Goal: Information Seeking & Learning: Learn about a topic

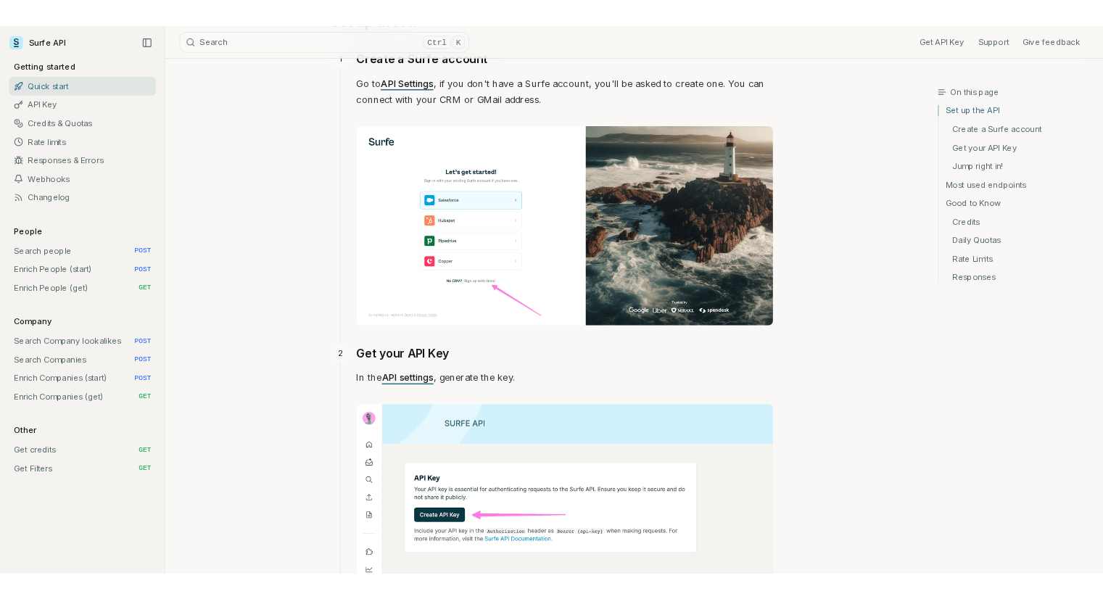
scroll to position [363, 0]
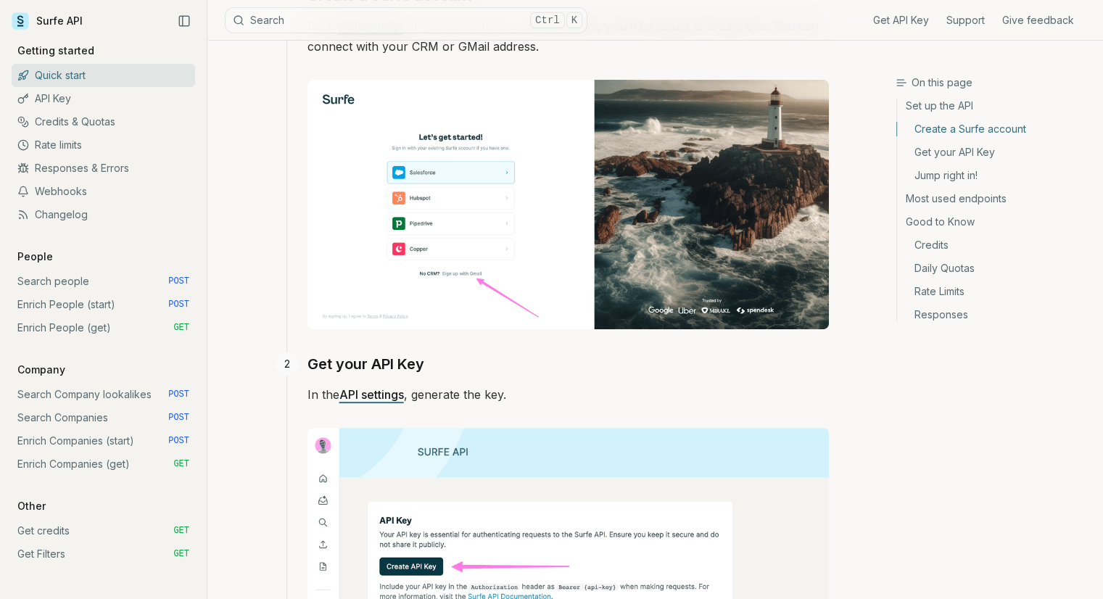
click at [975, 207] on link "Most used endpoints" at bounding box center [994, 198] width 194 height 23
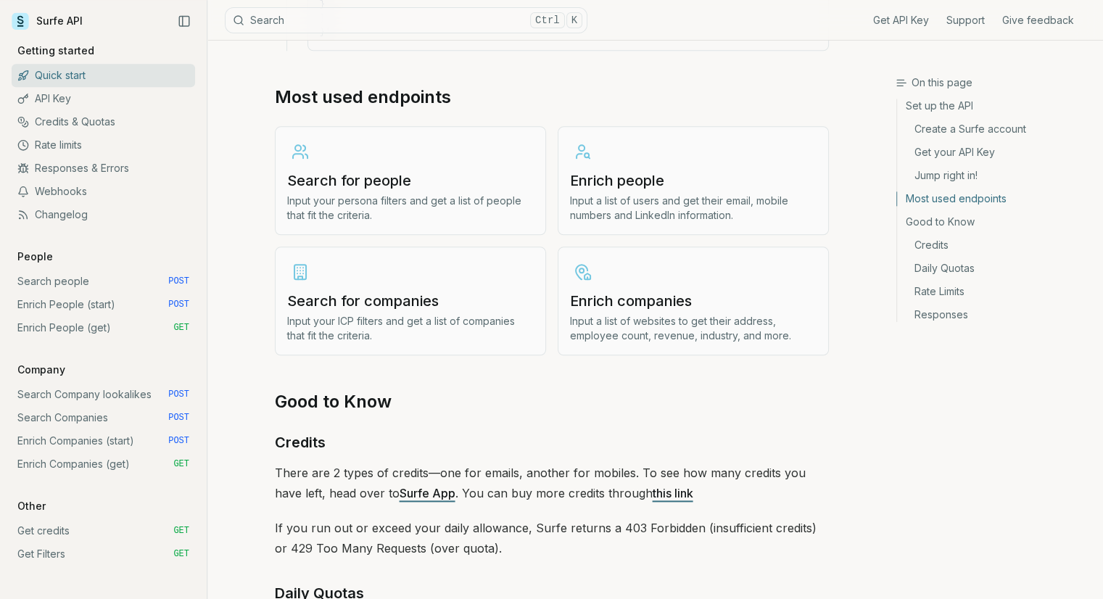
click at [490, 173] on h3 "Search for people" at bounding box center [410, 180] width 247 height 20
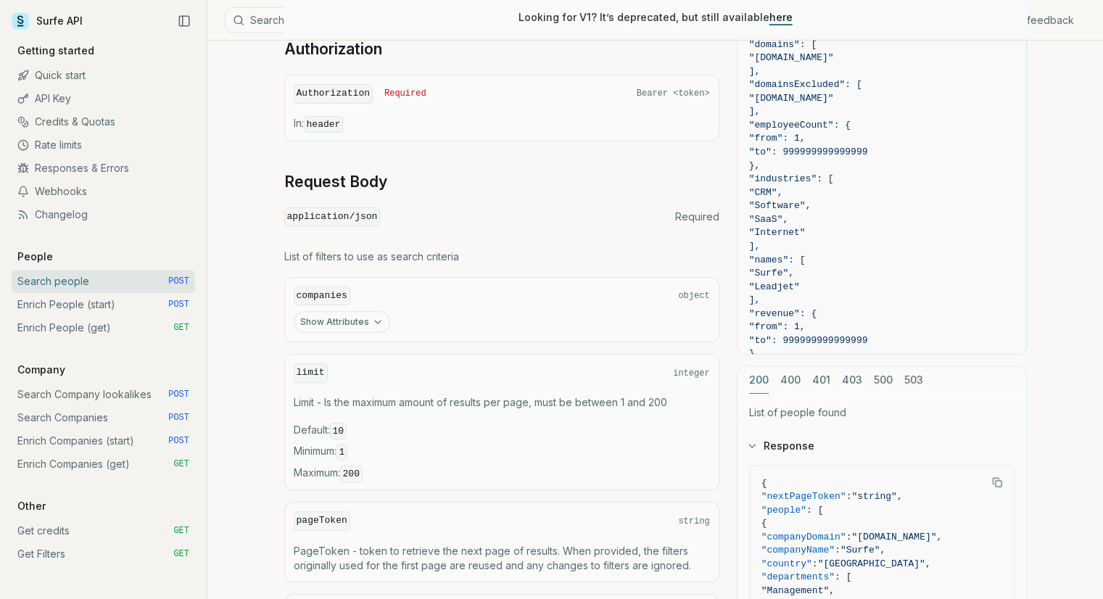
scroll to position [387, 0]
drag, startPoint x: 292, startPoint y: 213, endPoint x: 363, endPoint y: 218, distance: 71.2
click at [363, 218] on code "application/json" at bounding box center [332, 219] width 96 height 20
click at [365, 218] on code "application/json" at bounding box center [332, 219] width 96 height 20
click at [410, 209] on div "application/json Required" at bounding box center [501, 219] width 435 height 20
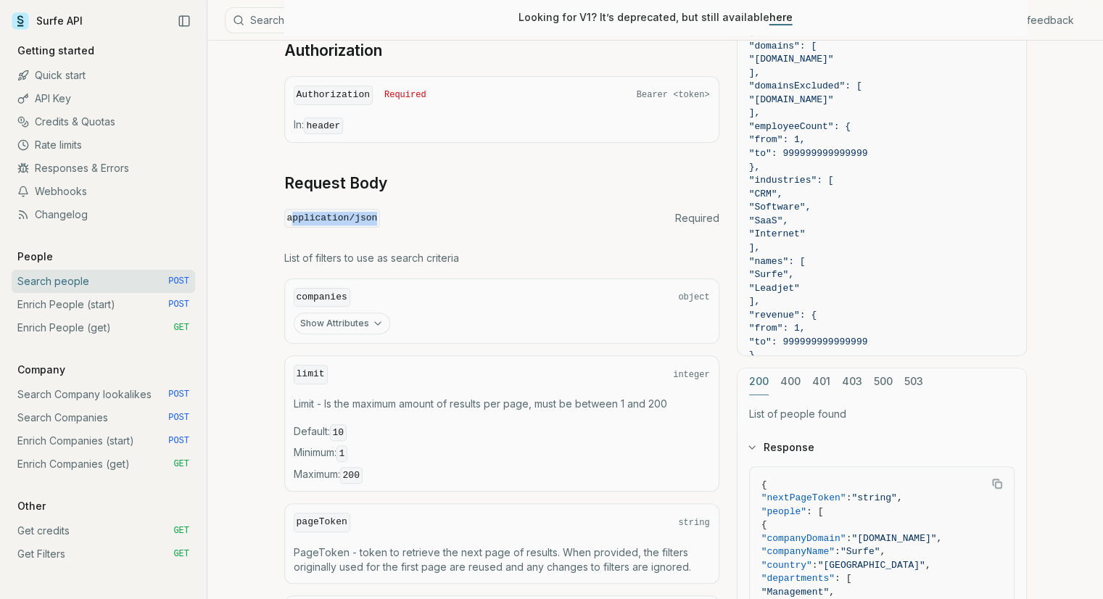
drag, startPoint x: 368, startPoint y: 215, endPoint x: 291, endPoint y: 218, distance: 77.6
click at [291, 218] on code "application/json" at bounding box center [332, 219] width 96 height 20
click at [451, 198] on div "POST / v2 / people / search Send Headers Body Authorization Authorization Requi…" at bounding box center [501, 337] width 435 height 888
click at [363, 324] on button "Show Attributes" at bounding box center [342, 324] width 96 height 22
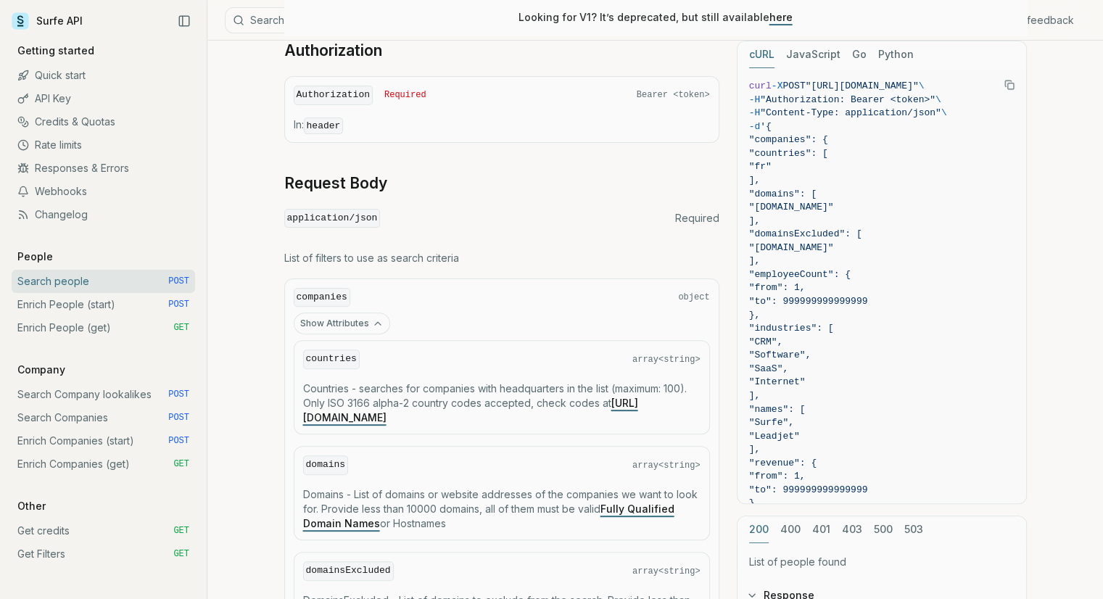
click at [365, 323] on button "Show Attributes" at bounding box center [342, 324] width 96 height 22
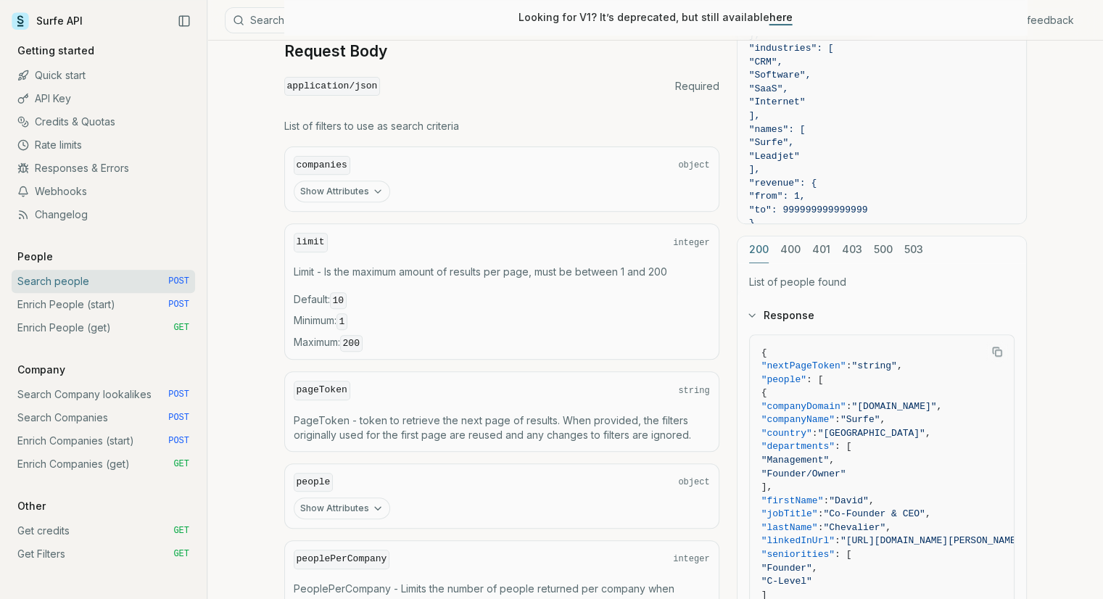
scroll to position [532, 0]
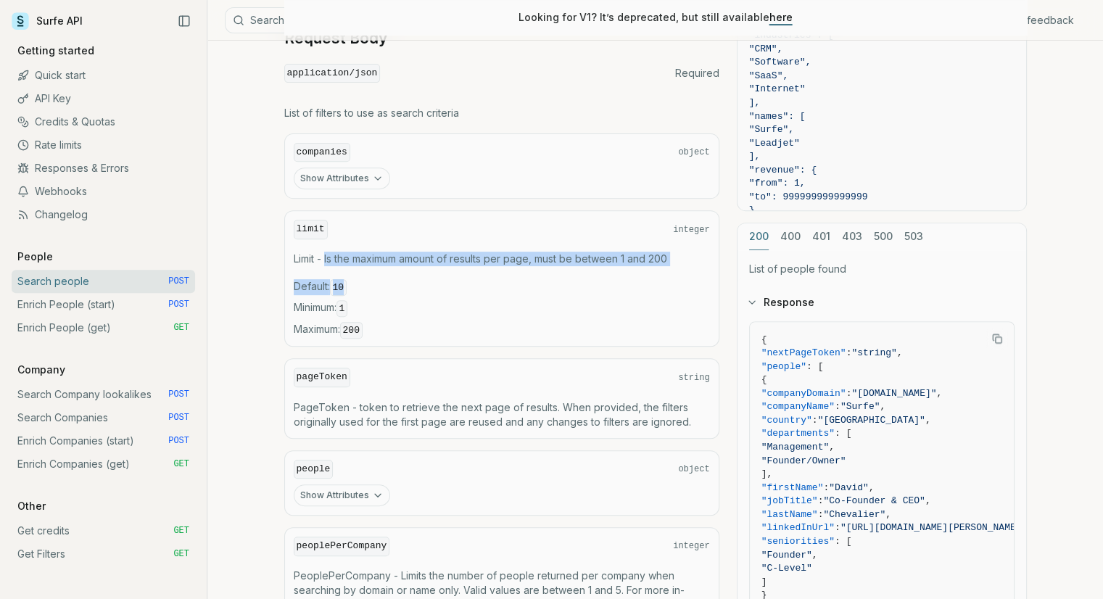
drag, startPoint x: 327, startPoint y: 252, endPoint x: 455, endPoint y: 265, distance: 129.0
click at [455, 265] on div "limit integer Limit - Is the maximum amount of results per page, must be betwee…" at bounding box center [501, 278] width 435 height 136
click at [458, 265] on div "limit integer Limit - Is the maximum amount of results per page, must be betwee…" at bounding box center [501, 278] width 435 height 136
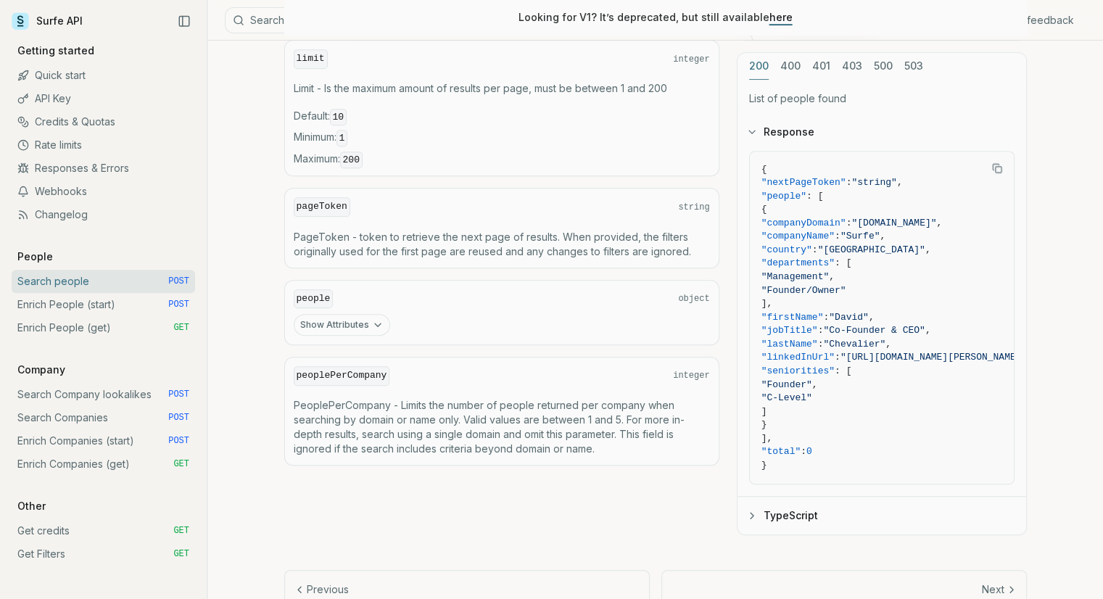
scroll to position [750, 0]
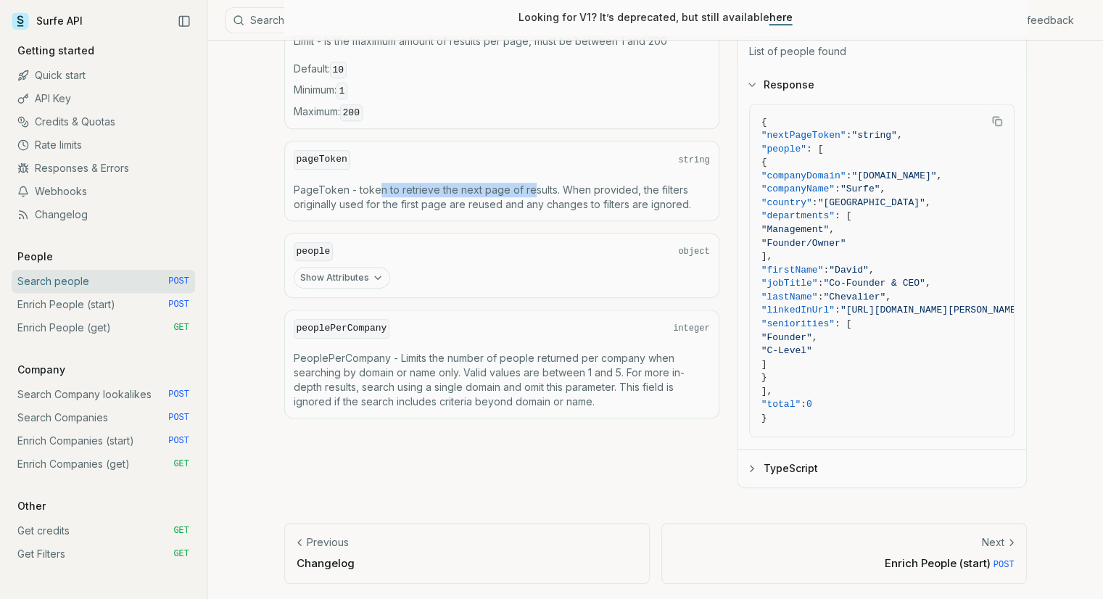
drag, startPoint x: 374, startPoint y: 183, endPoint x: 537, endPoint y: 190, distance: 163.3
click at [534, 189] on p "PageToken - token to retrieve the next page of results. When provided, the filt…" at bounding box center [502, 197] width 416 height 29
click at [542, 192] on p "PageToken - token to retrieve the next page of results. When provided, the filt…" at bounding box center [502, 197] width 416 height 29
click at [557, 183] on p "PageToken - token to retrieve the next page of results. When provided, the filt…" at bounding box center [502, 197] width 416 height 29
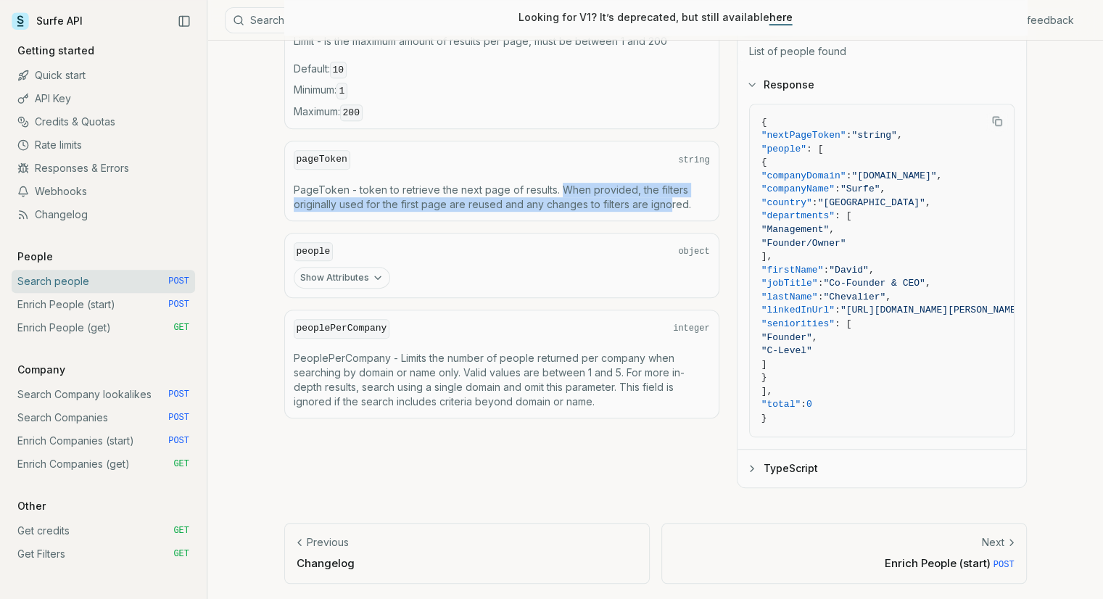
drag, startPoint x: 561, startPoint y: 180, endPoint x: 668, endPoint y: 189, distance: 107.7
click at [668, 189] on p "PageToken - token to retrieve the next page of results. When provided, the filt…" at bounding box center [502, 197] width 416 height 29
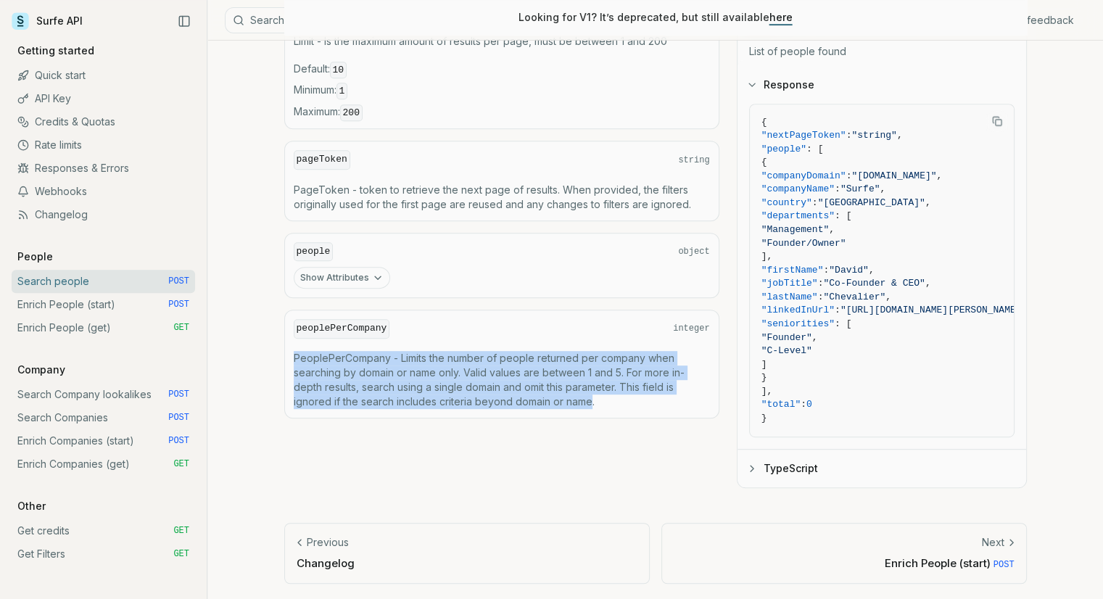
drag, startPoint x: 296, startPoint y: 349, endPoint x: 595, endPoint y: 387, distance: 301.2
click at [591, 387] on p "PeoplePerCompany - Limits the number of people returned per company when search…" at bounding box center [502, 380] width 416 height 58
click at [595, 388] on p "PeoplePerCompany - Limits the number of people returned per company when search…" at bounding box center [502, 380] width 416 height 58
click at [598, 389] on p "PeoplePerCompany - Limits the number of people returned per company when search…" at bounding box center [502, 380] width 416 height 58
drag, startPoint x: 598, startPoint y: 390, endPoint x: 279, endPoint y: 350, distance: 320.9
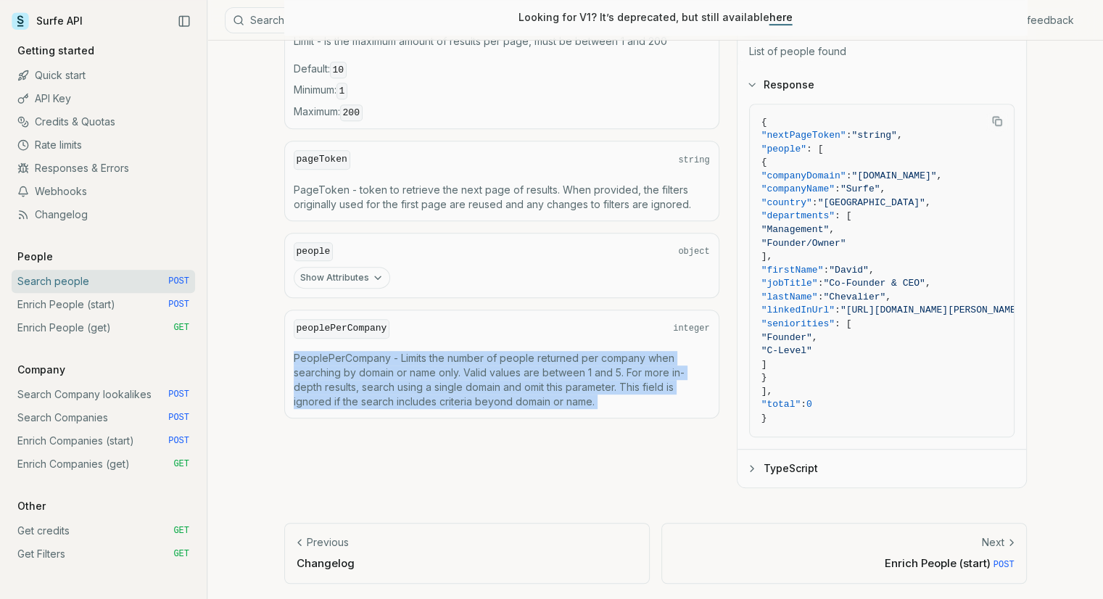
click at [302, 436] on div "POST / v2 / people / search Send Headers Body Authorization Authorization Requi…" at bounding box center [655, 9] width 743 height 958
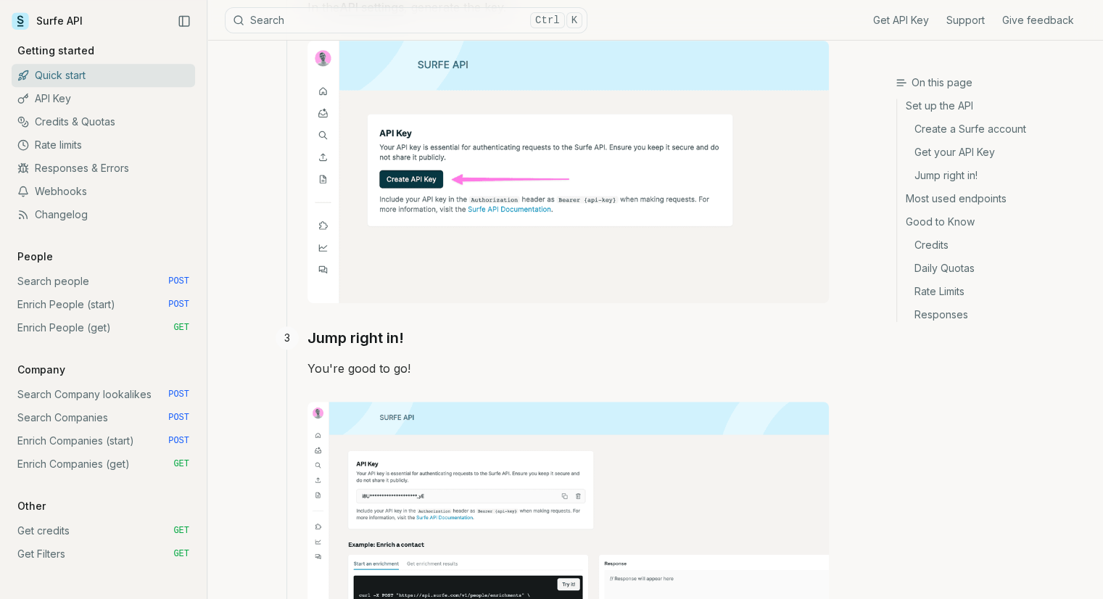
scroll to position [363, 0]
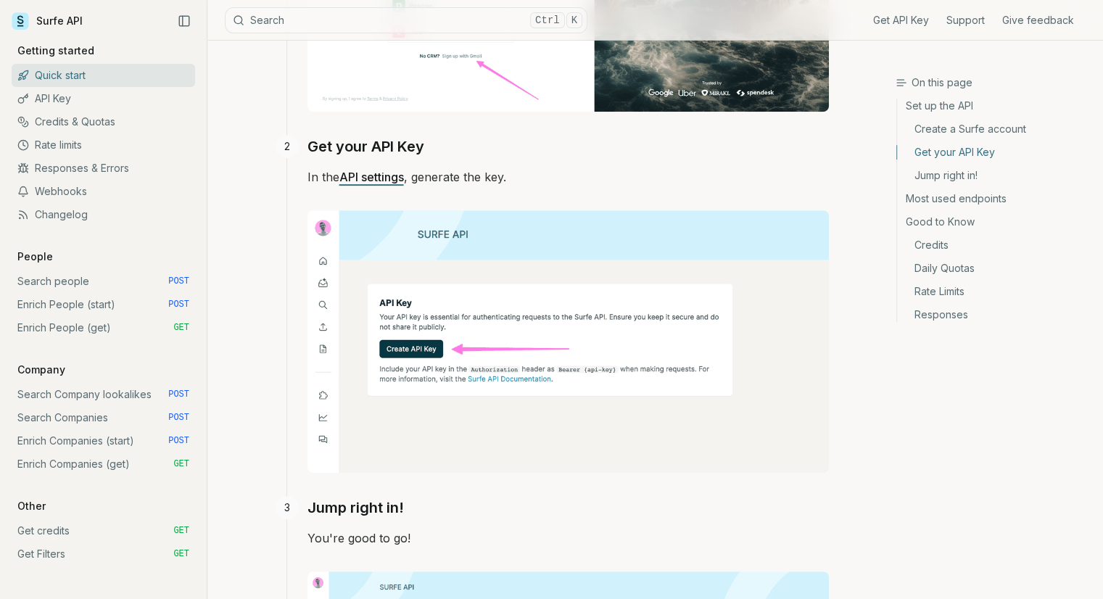
click at [999, 198] on link "Most used endpoints" at bounding box center [994, 198] width 194 height 23
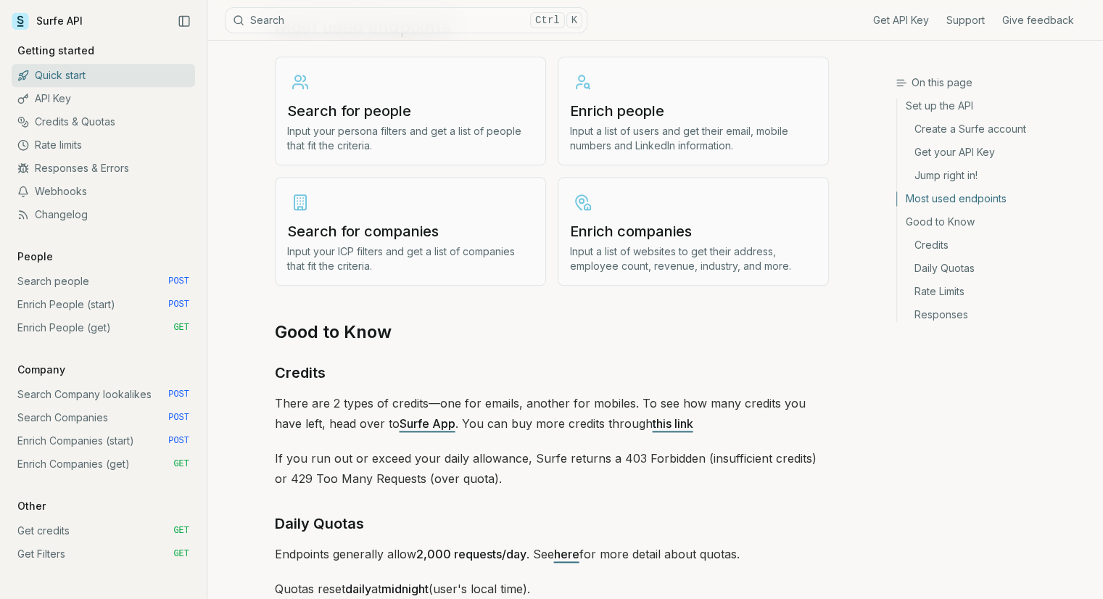
scroll to position [1993, 0]
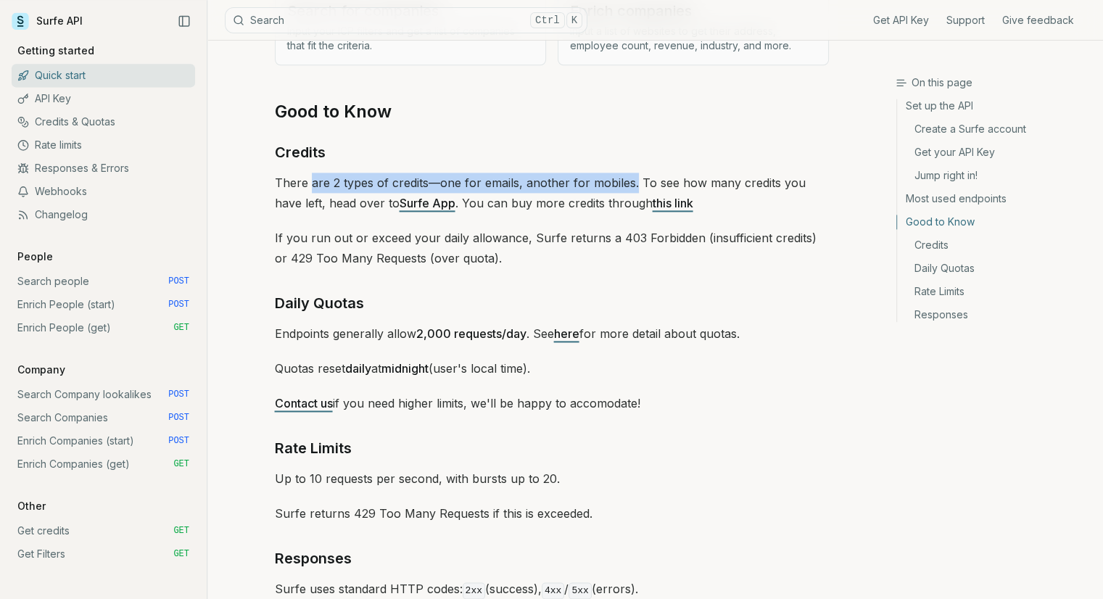
drag, startPoint x: 310, startPoint y: 171, endPoint x: 632, endPoint y: 175, distance: 322.0
click at [632, 175] on p "There are 2 types of credits—one for emails, another for mobiles. To see how ma…" at bounding box center [552, 193] width 554 height 41
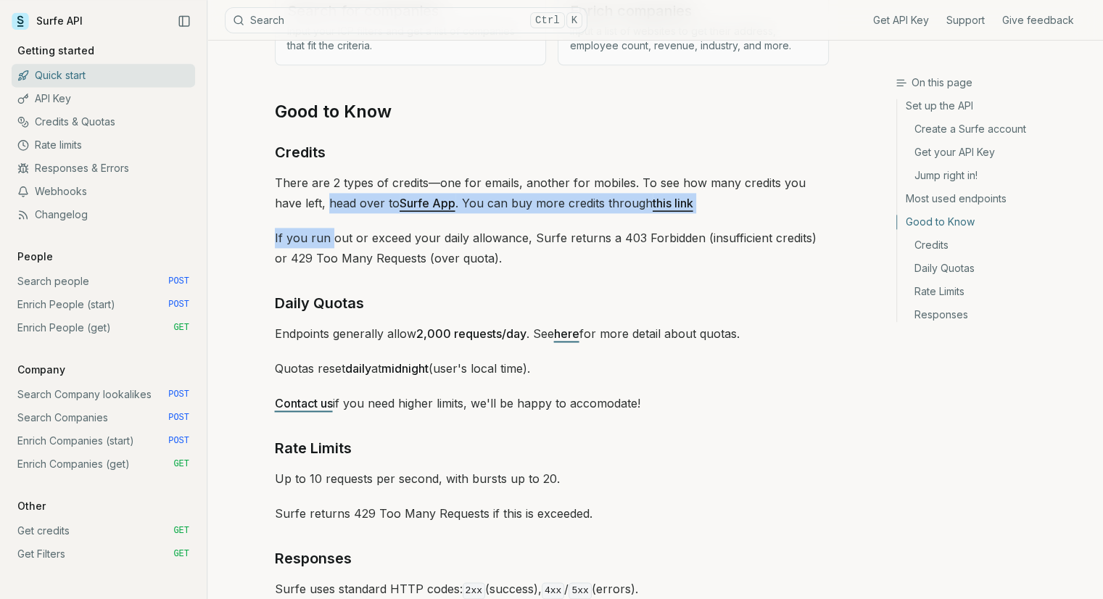
drag, startPoint x: 299, startPoint y: 198, endPoint x: 331, endPoint y: 209, distance: 33.7
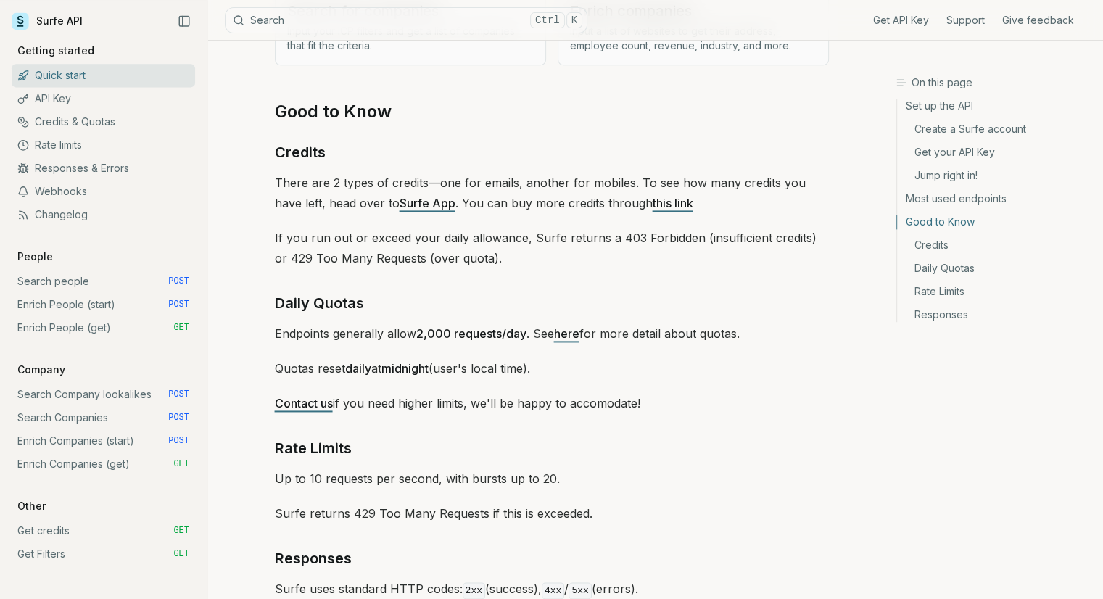
click at [388, 228] on p "If you run out or exceed your daily allowance, Surfe returns a 403 Forbidden (i…" at bounding box center [552, 248] width 554 height 41
drag, startPoint x: 315, startPoint y: 239, endPoint x: 508, endPoint y: 240, distance: 193.6
click at [508, 240] on p "If you run out or exceed your daily allowance, Surfe returns a 403 Forbidden (i…" at bounding box center [552, 248] width 554 height 41
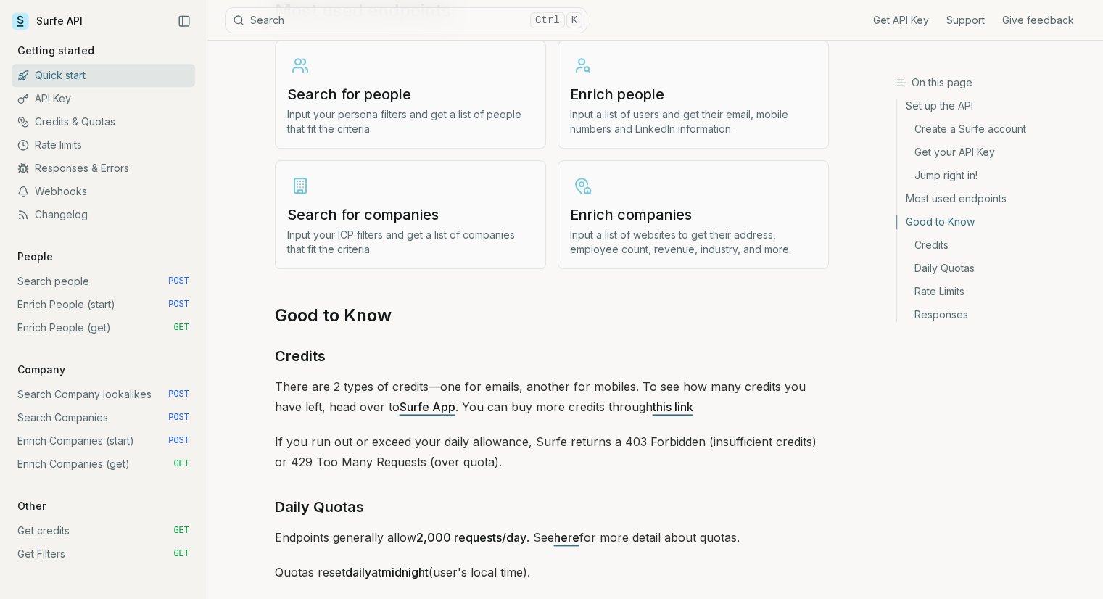
scroll to position [1703, 0]
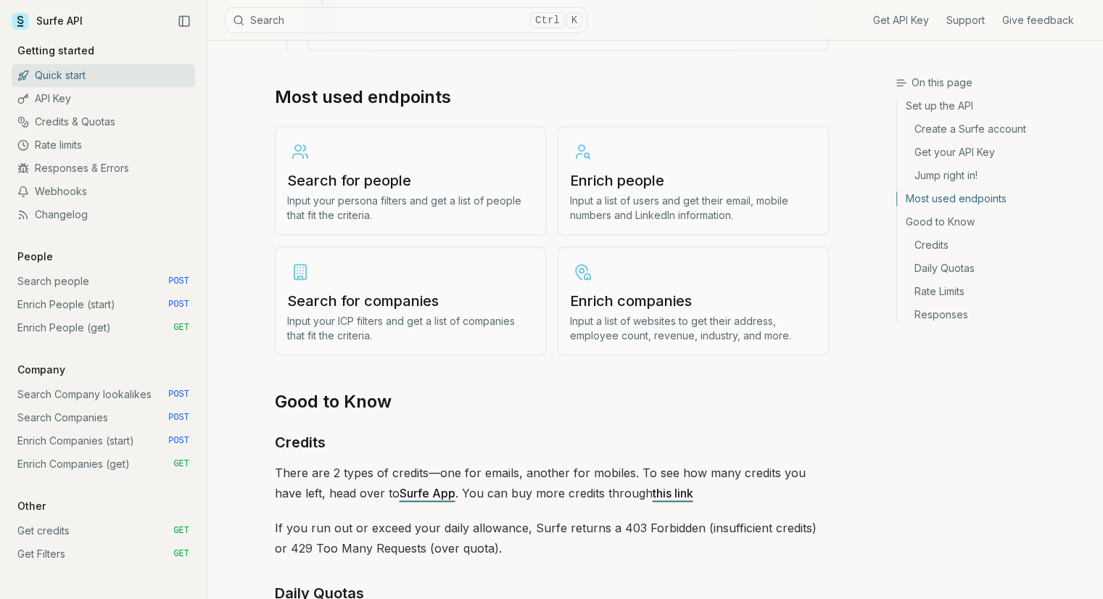
click at [389, 210] on p "Input your persona filters and get a list of people that fit the criteria." at bounding box center [410, 208] width 247 height 29
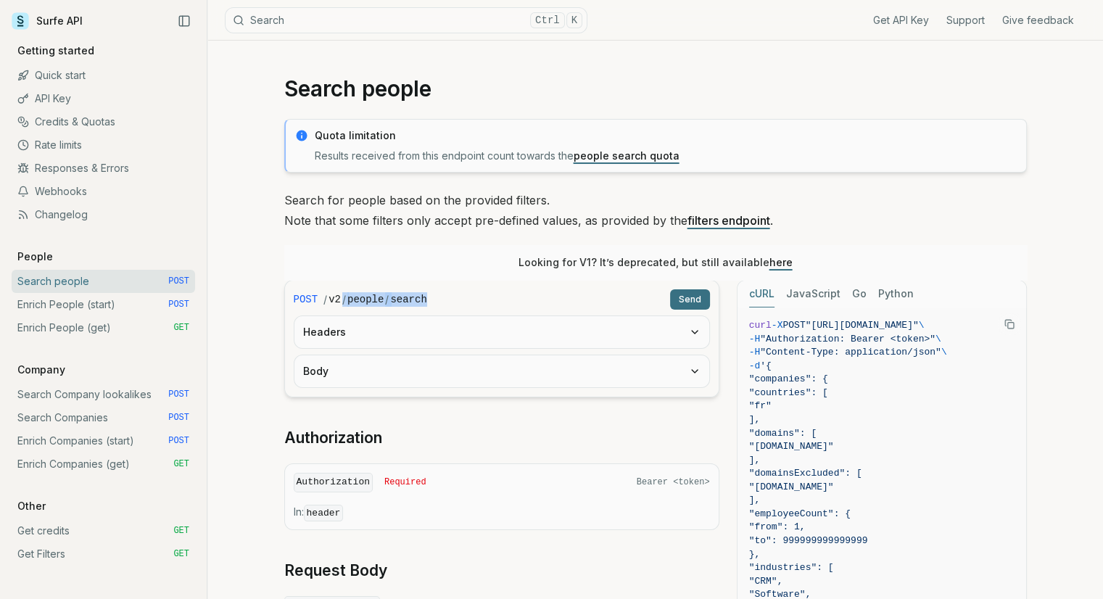
drag, startPoint x: 336, startPoint y: 302, endPoint x: 452, endPoint y: 297, distance: 116.1
click at [452, 297] on div "/ v2 / people / search" at bounding box center [493, 299] width 340 height 15
drag, startPoint x: 822, startPoint y: 326, endPoint x: 828, endPoint y: 337, distance: 13.0
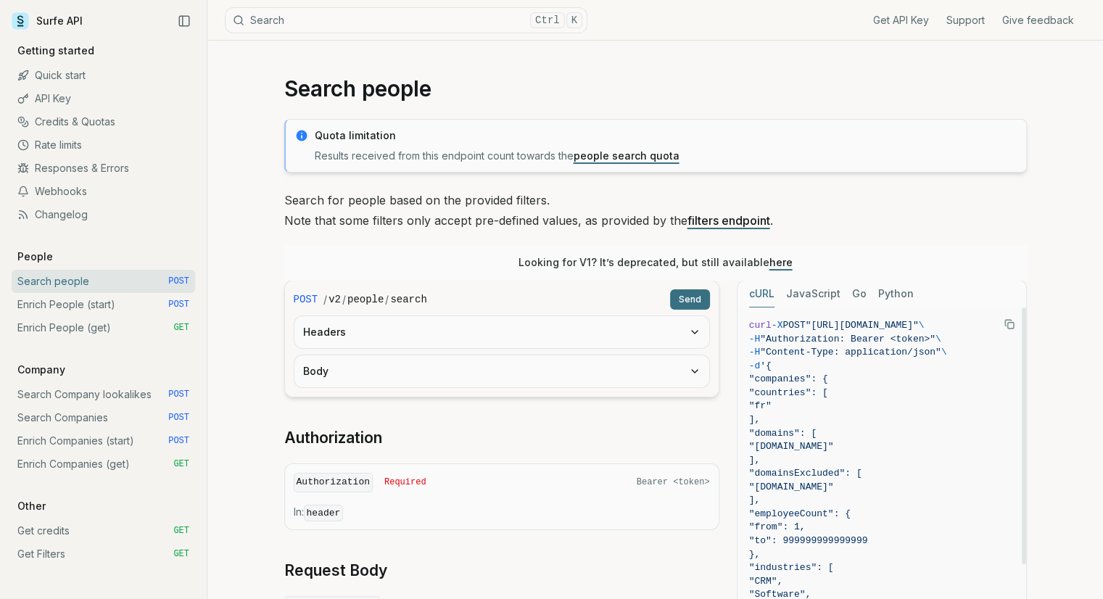
click at [841, 368] on span "-d '{" at bounding box center [881, 367] width 265 height 14
drag, startPoint x: 830, startPoint y: 352, endPoint x: 832, endPoint y: 369, distance: 17.5
click at [863, 373] on span ""companies": {" at bounding box center [881, 380] width 265 height 14
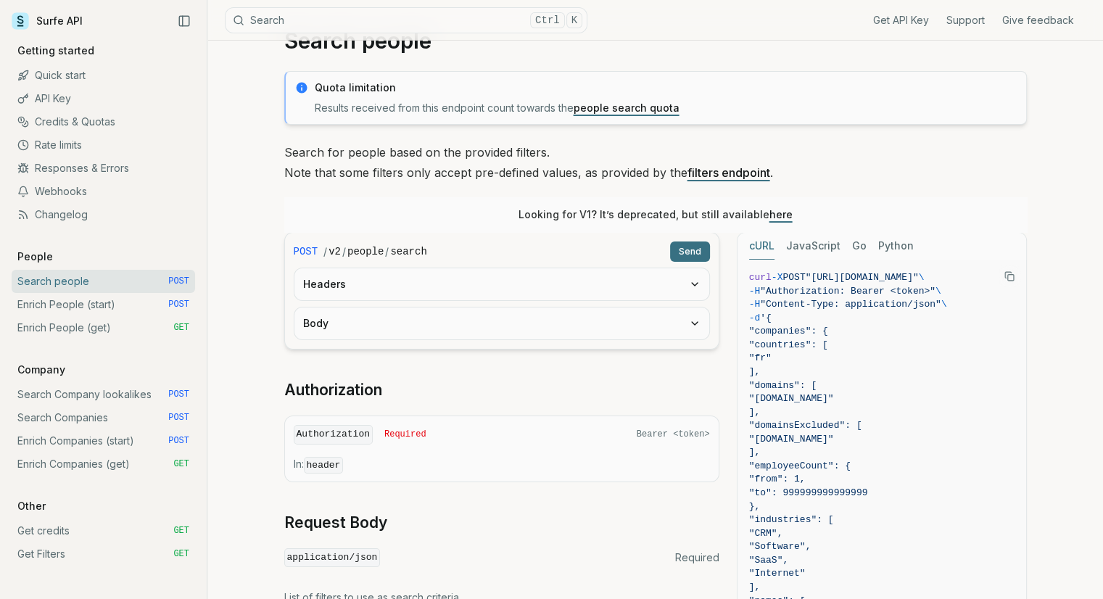
scroll to position [73, 0]
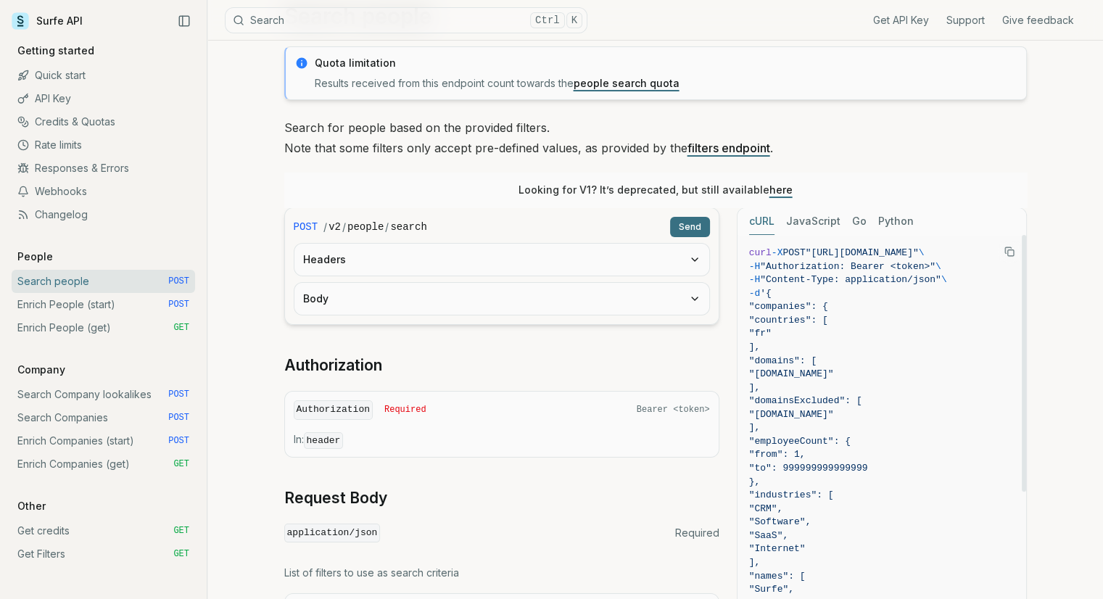
click at [1001, 253] on button "Copy Text" at bounding box center [1010, 252] width 22 height 22
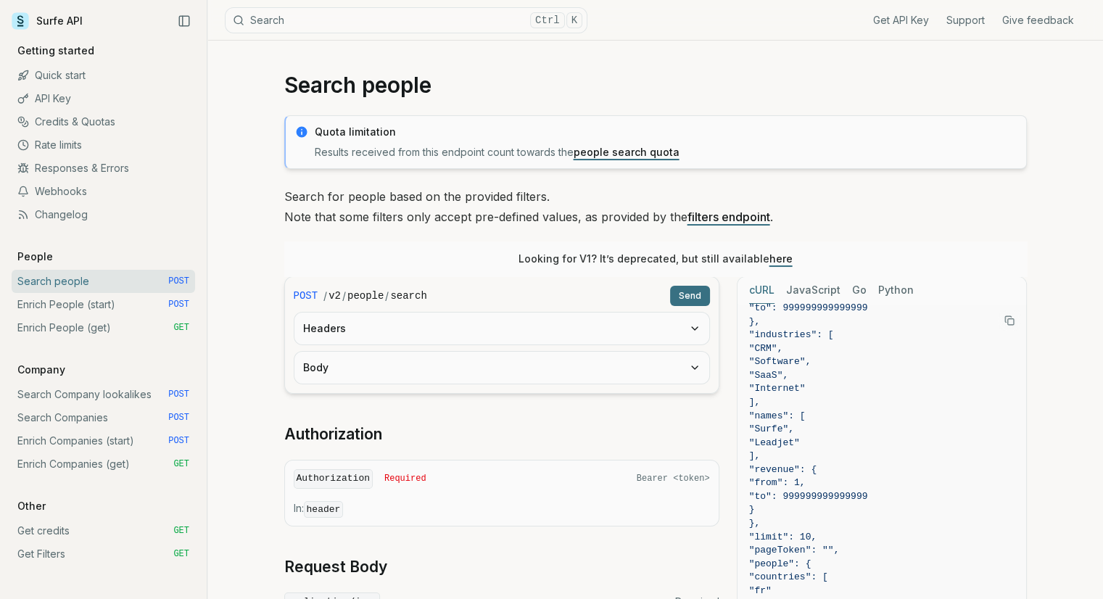
scroll to position [0, 0]
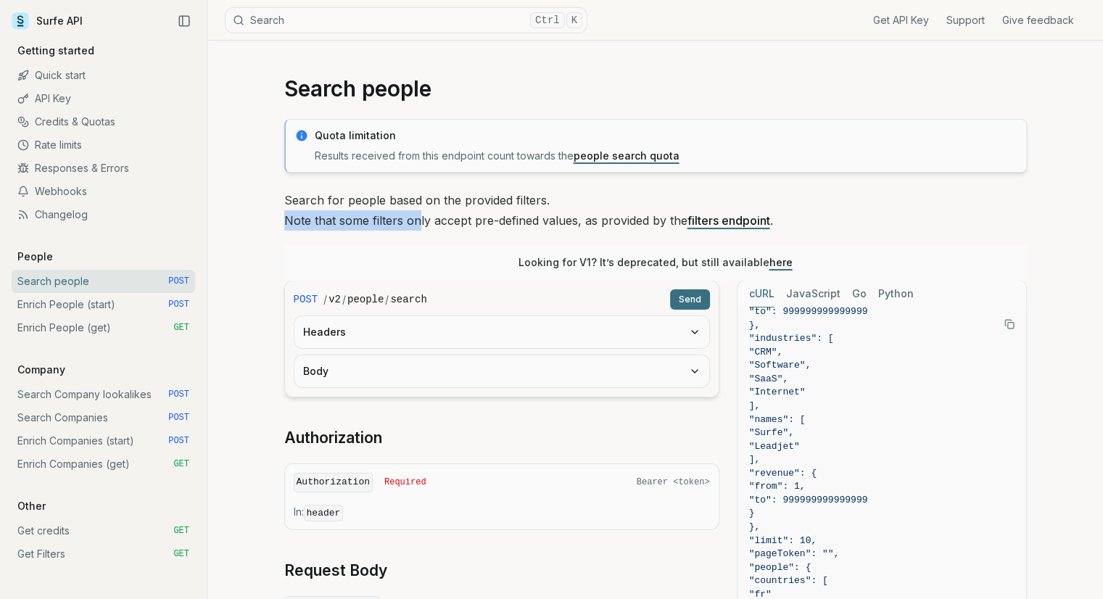
drag, startPoint x: 287, startPoint y: 221, endPoint x: 431, endPoint y: 224, distance: 144.3
click at [417, 224] on p "Search for people based on the provided filters. Note that some filters only ac…" at bounding box center [655, 210] width 743 height 41
click at [559, 223] on p "Search for people based on the provided filters. Note that some filters only ac…" at bounding box center [655, 210] width 743 height 41
drag, startPoint x: 320, startPoint y: 221, endPoint x: 568, endPoint y: 222, distance: 248.0
click at [566, 222] on p "Search for people based on the provided filters. Note that some filters only ac…" at bounding box center [655, 210] width 743 height 41
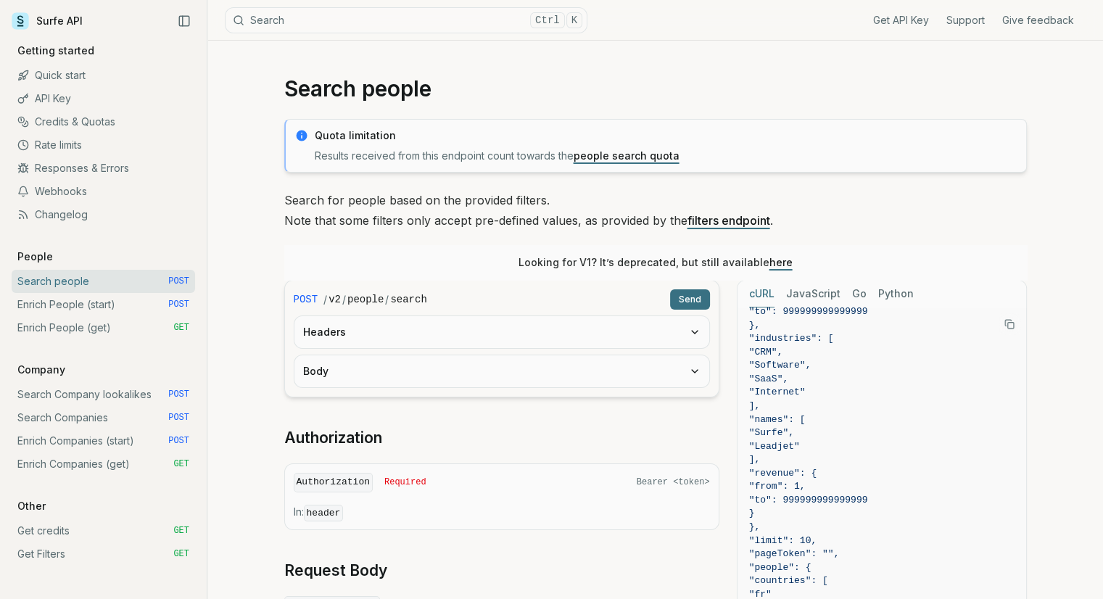
click at [569, 222] on p "Search for people based on the provided filters. Note that some filters only ac…" at bounding box center [655, 210] width 743 height 41
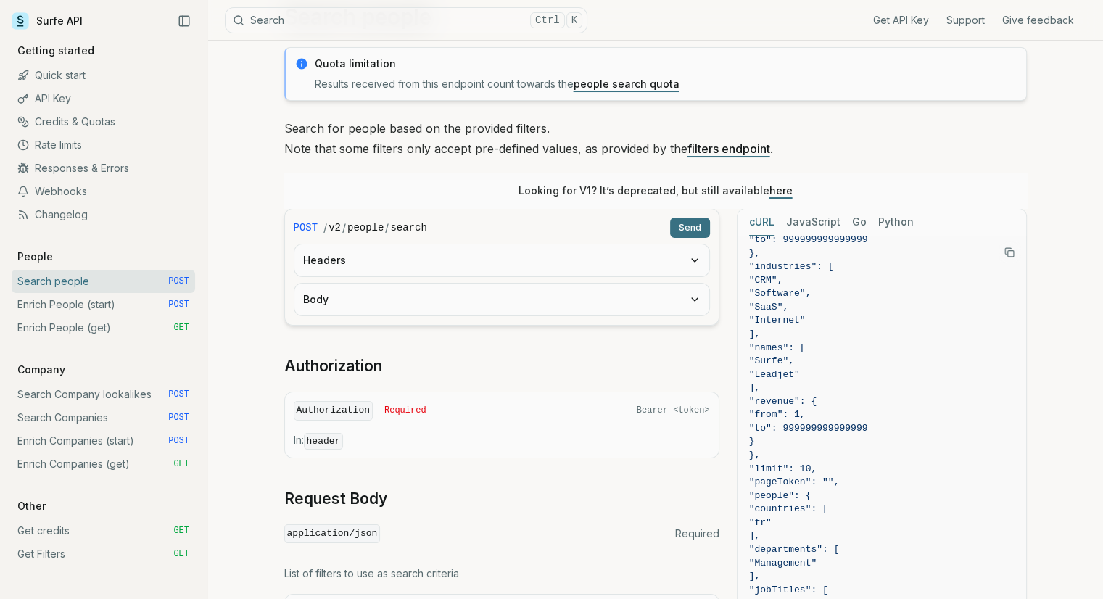
scroll to position [73, 0]
click at [70, 193] on link "Webhooks" at bounding box center [103, 191] width 183 height 23
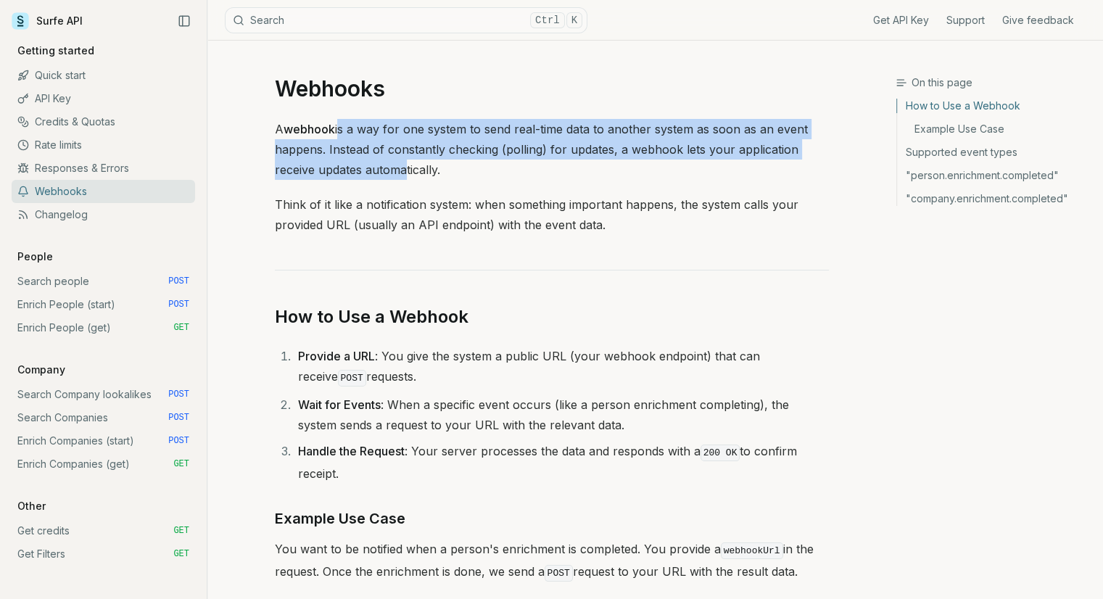
drag, startPoint x: 338, startPoint y: 131, endPoint x: 407, endPoint y: 165, distance: 76.5
click at [400, 165] on p "A webhook is a way for one system to send real-time data to another system as s…" at bounding box center [552, 149] width 554 height 61
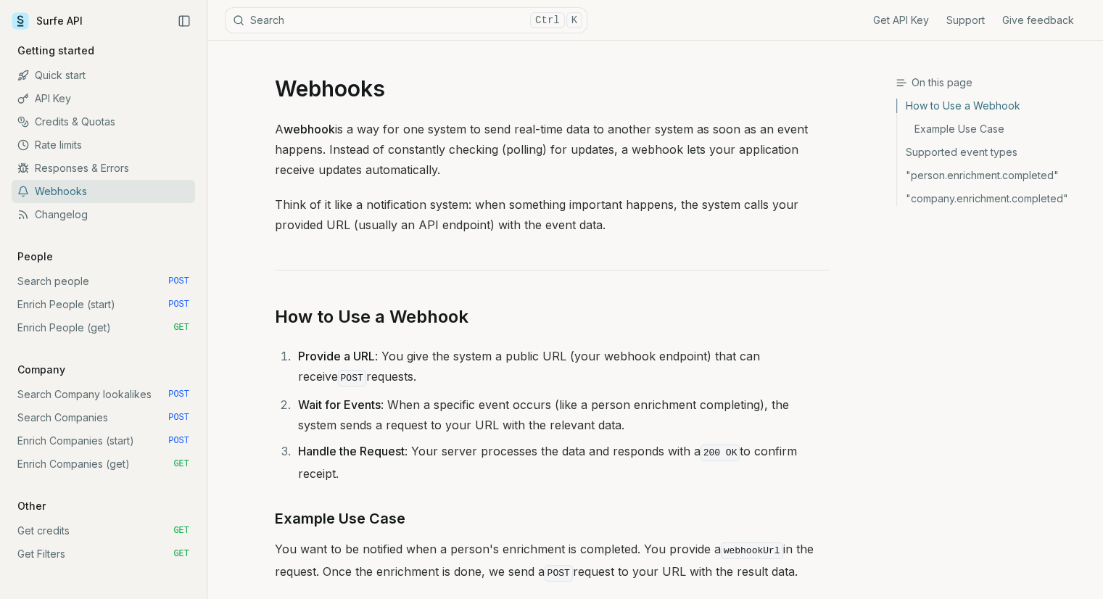
click at [429, 169] on p "A webhook is a way for one system to send real-time data to another system as s…" at bounding box center [552, 149] width 554 height 61
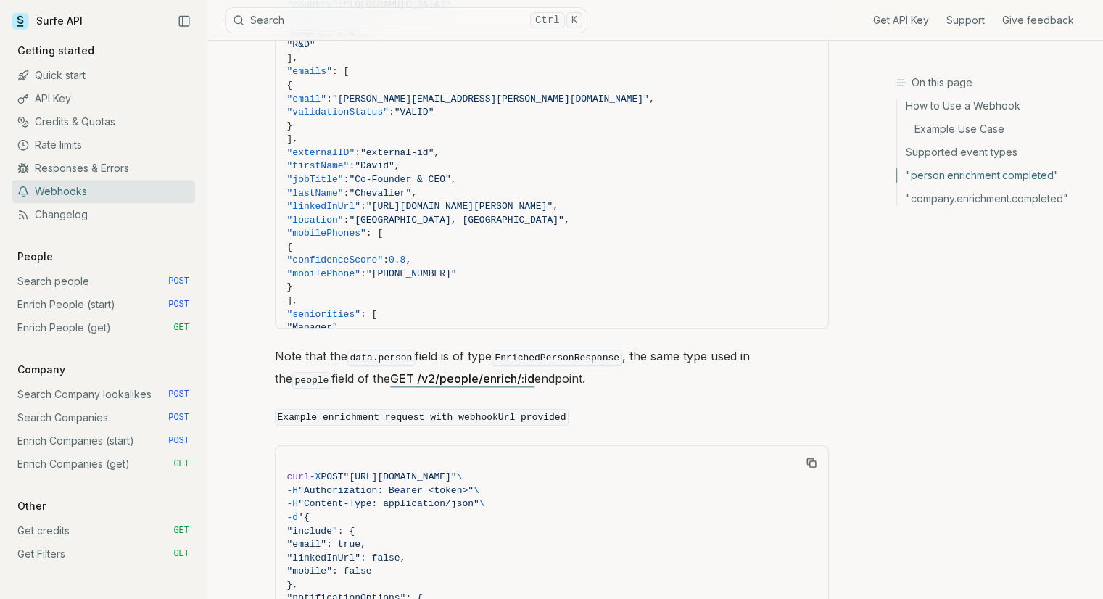
scroll to position [1668, 0]
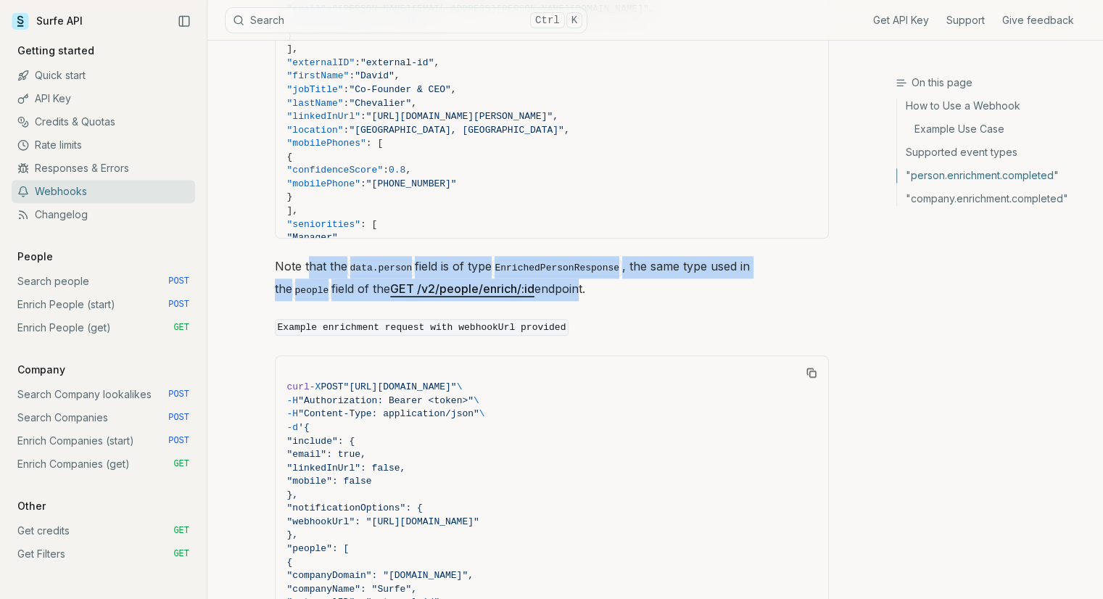
drag, startPoint x: 307, startPoint y: 259, endPoint x: 551, endPoint y: 268, distance: 244.6
click at [537, 268] on p "Note that the data.person field is of type EnrichedPersonResponse , the same ty…" at bounding box center [552, 278] width 554 height 45
click at [613, 278] on p "Note that the data.person field is of type EnrichedPersonResponse , the same ty…" at bounding box center [552, 278] width 554 height 45
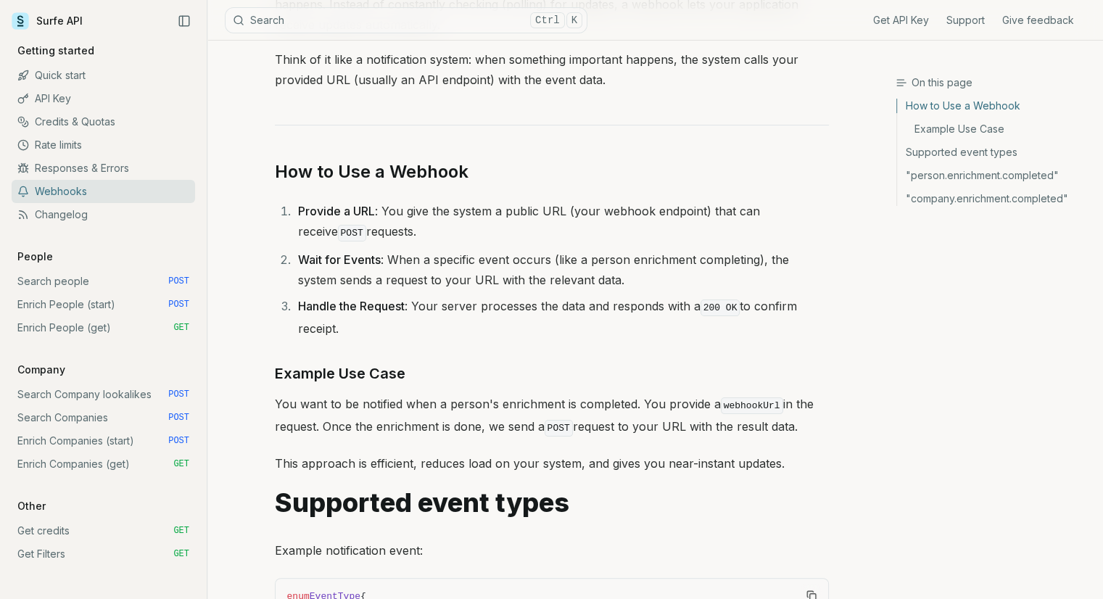
scroll to position [290, 0]
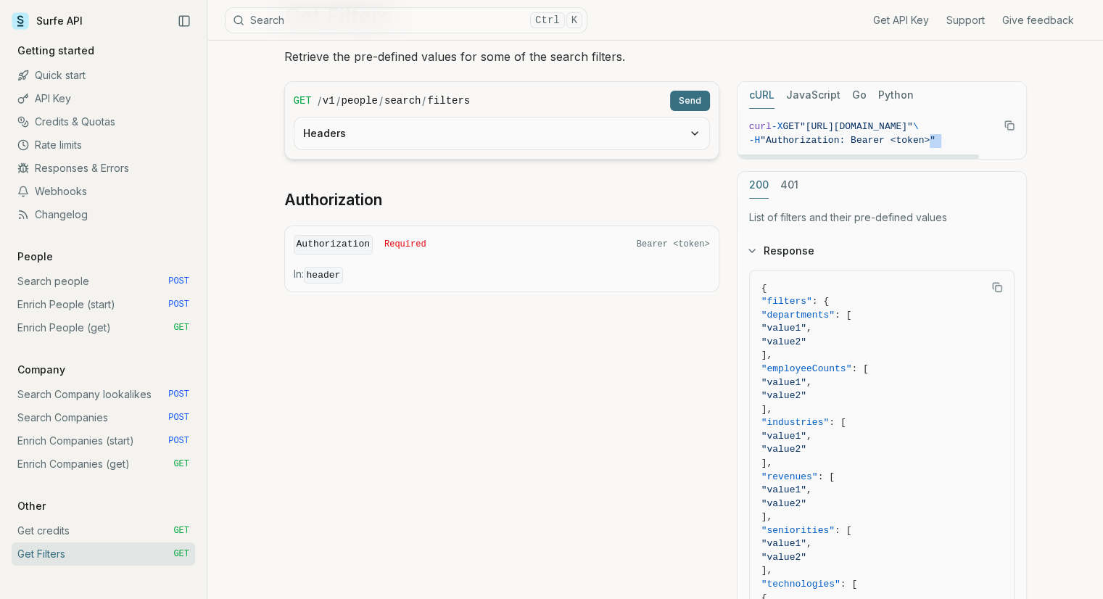
drag, startPoint x: 922, startPoint y: 153, endPoint x: 963, endPoint y: 157, distance: 40.8
click at [963, 157] on div "curl -X GET "https://api.surfe.com/v1/people/search/filters" \ -H "Authorizatio…" at bounding box center [881, 134] width 289 height 50
click at [975, 199] on div "List of filters and their pre-defined values Response { "filters" : { "departme…" at bounding box center [881, 478] width 289 height 558
drag, startPoint x: 963, startPoint y: 157, endPoint x: 1038, endPoint y: 157, distance: 75.4
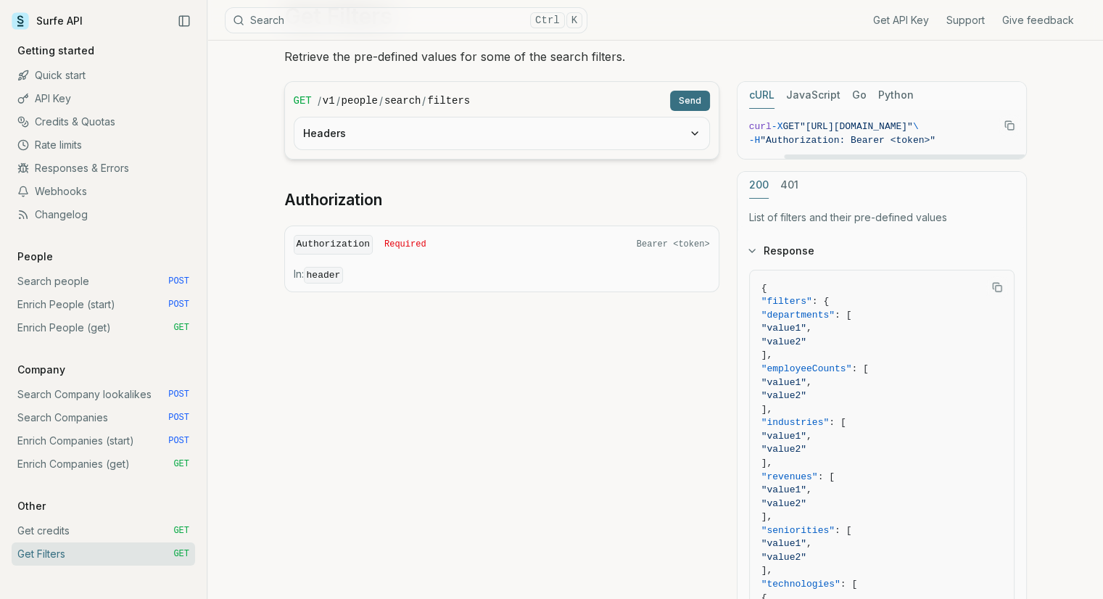
click at [1025, 157] on div at bounding box center [904, 156] width 241 height 4
click at [1041, 166] on article "Get Filters Retrieve the pre-defined values for some of the search filters. GET…" at bounding box center [655, 418] width 812 height 901
drag, startPoint x: 957, startPoint y: 154, endPoint x: 868, endPoint y: 156, distance: 89.2
click at [868, 156] on div at bounding box center [857, 156] width 241 height 4
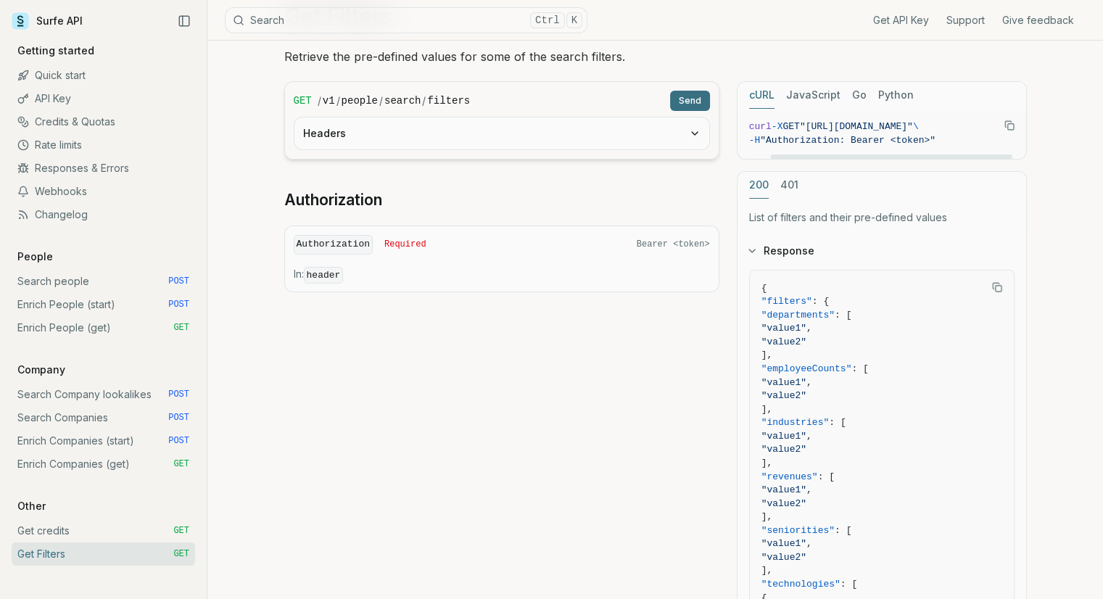
drag, startPoint x: 906, startPoint y: 158, endPoint x: 943, endPoint y: 163, distance: 37.3
click at [943, 159] on div at bounding box center [890, 156] width 241 height 4
click at [1036, 184] on article "Get Filters Retrieve the pre-defined values for some of the search filters. GET…" at bounding box center [655, 418] width 812 height 901
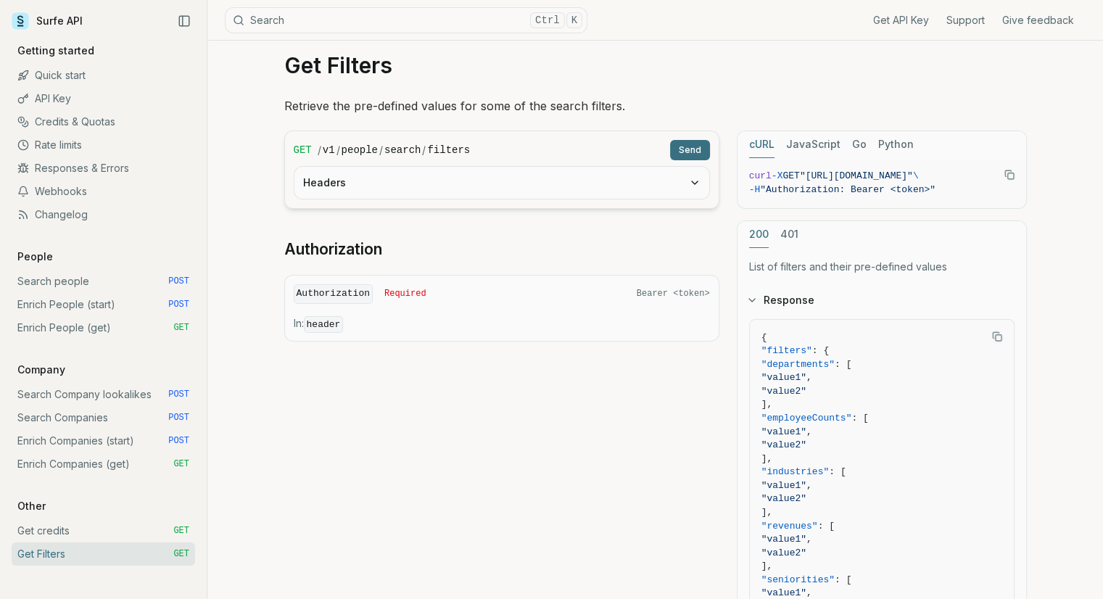
scroll to position [0, 0]
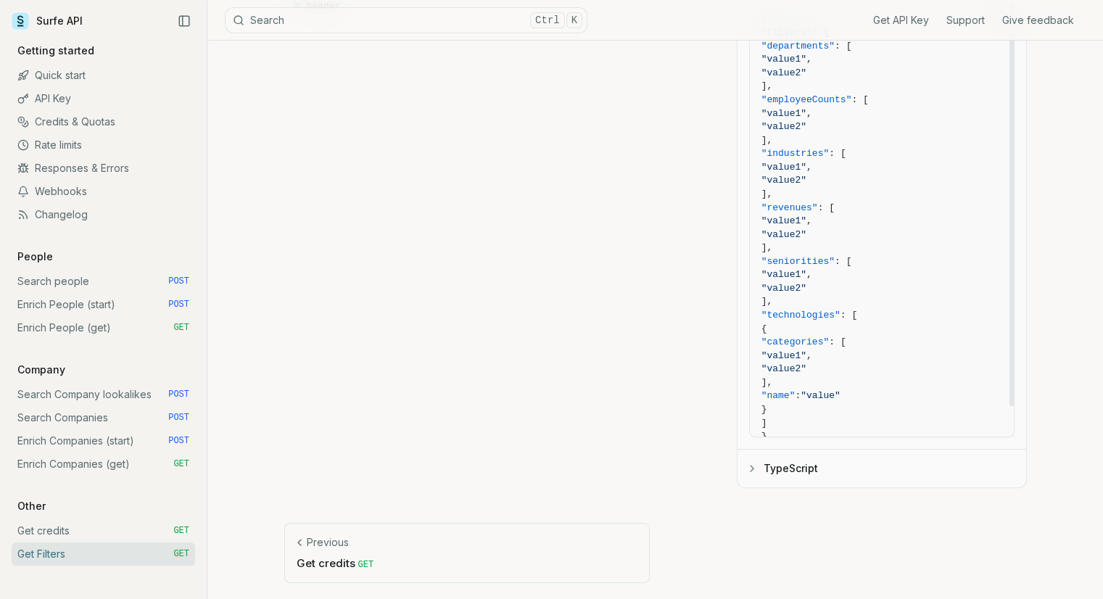
click at [773, 471] on button "TypeScript" at bounding box center [881, 469] width 289 height 38
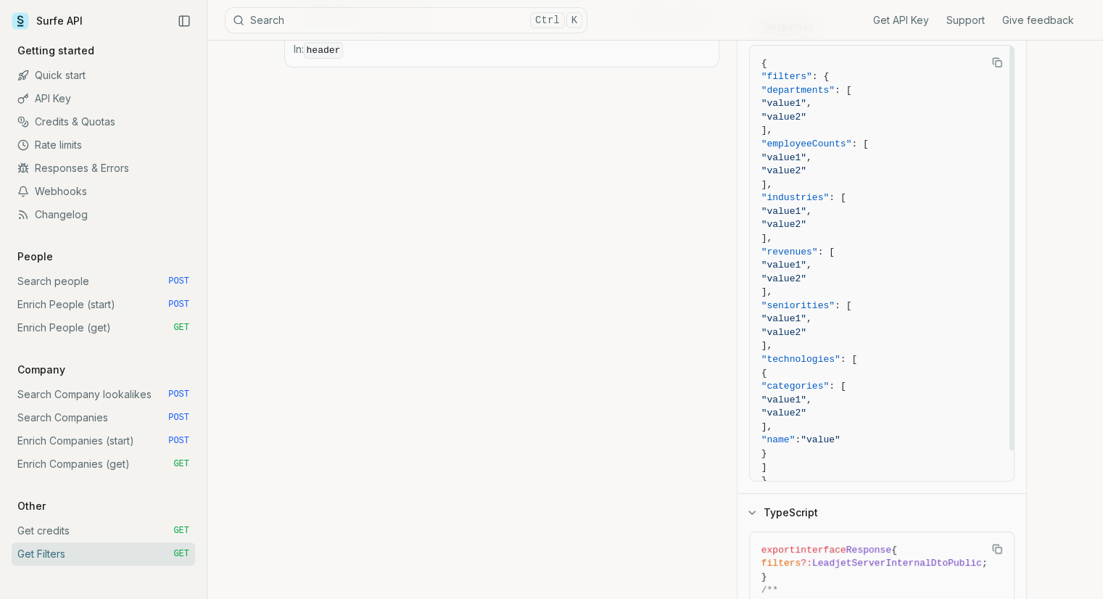
scroll to position [172, 0]
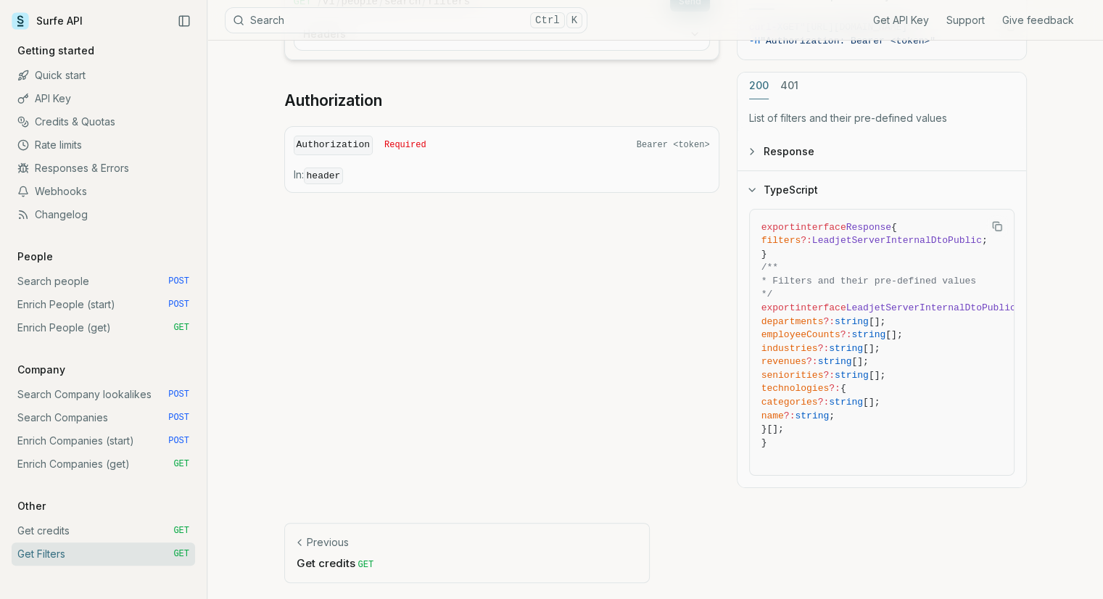
click at [777, 196] on button "TypeScript" at bounding box center [881, 190] width 289 height 38
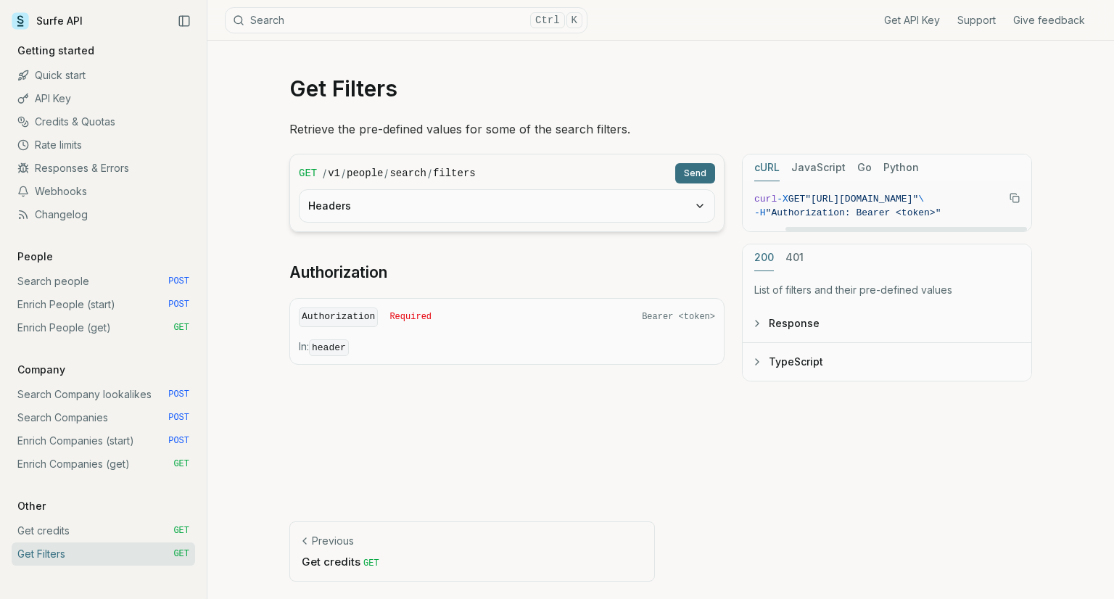
click at [815, 175] on button "JavaScript" at bounding box center [818, 167] width 54 height 27
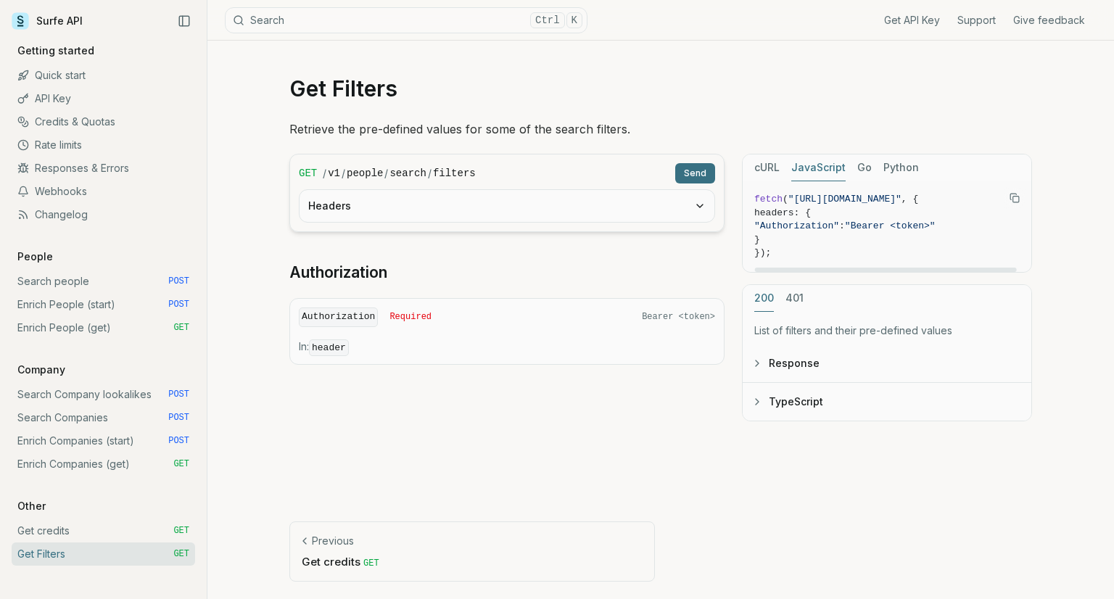
drag, startPoint x: 846, startPoint y: 268, endPoint x: 711, endPoint y: 302, distance: 139.3
click at [857, 268] on div at bounding box center [886, 270] width 262 height 4
click at [488, 449] on div at bounding box center [660, 471] width 743 height 65
click at [62, 27] on link "Surfe API" at bounding box center [47, 21] width 71 height 22
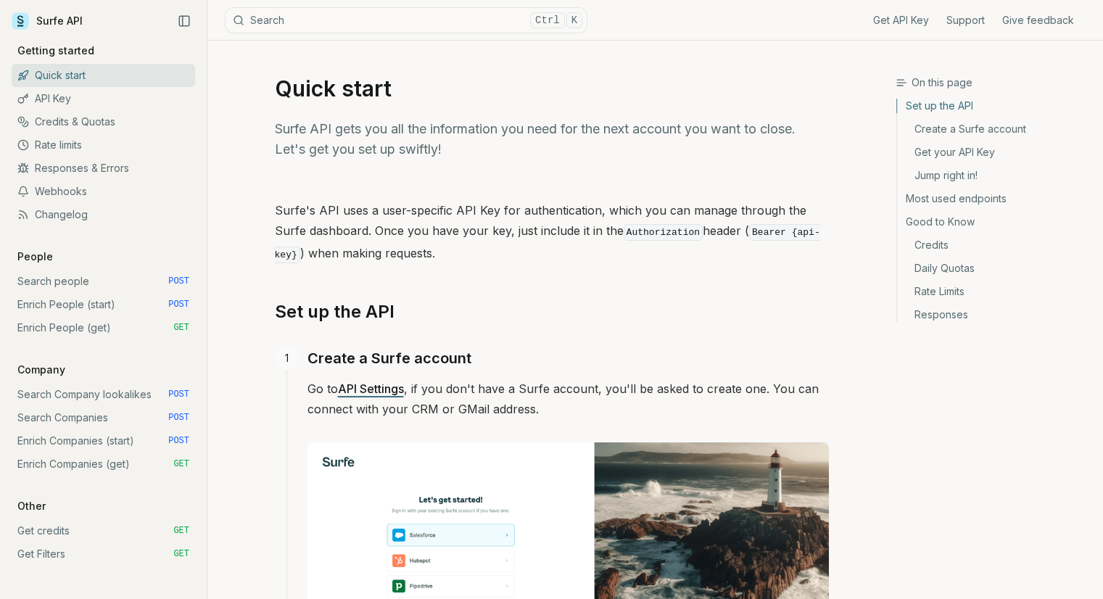
click at [513, 300] on h2 "Set up the API" at bounding box center [552, 311] width 554 height 23
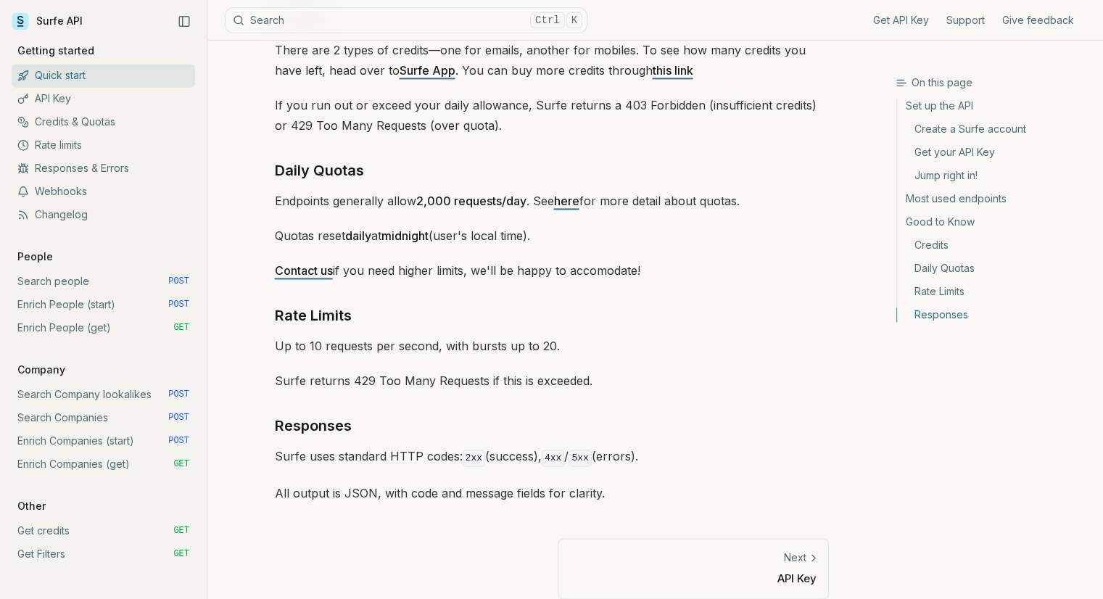
scroll to position [2136, 0]
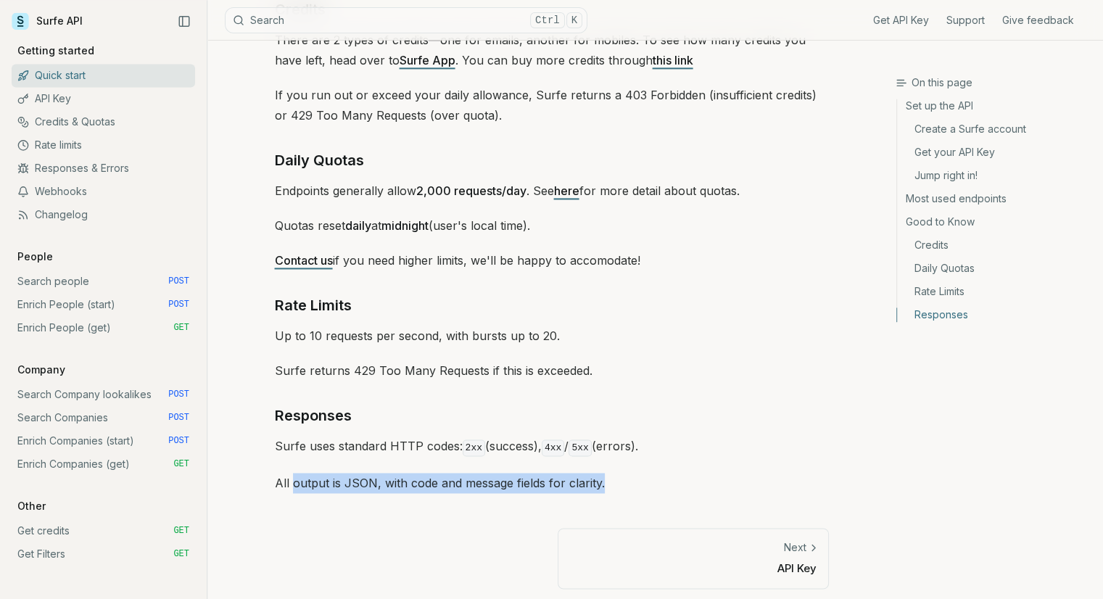
drag, startPoint x: 291, startPoint y: 479, endPoint x: 632, endPoint y: 476, distance: 341.6
click at [632, 476] on p "All output is JSON, with code and message fields for clarity." at bounding box center [552, 483] width 554 height 20
click at [635, 476] on p "All output is JSON, with code and message fields for clarity." at bounding box center [552, 483] width 554 height 20
click at [946, 320] on link "Responses" at bounding box center [994, 312] width 194 height 19
click at [51, 285] on link "Search people POST" at bounding box center [103, 281] width 183 height 23
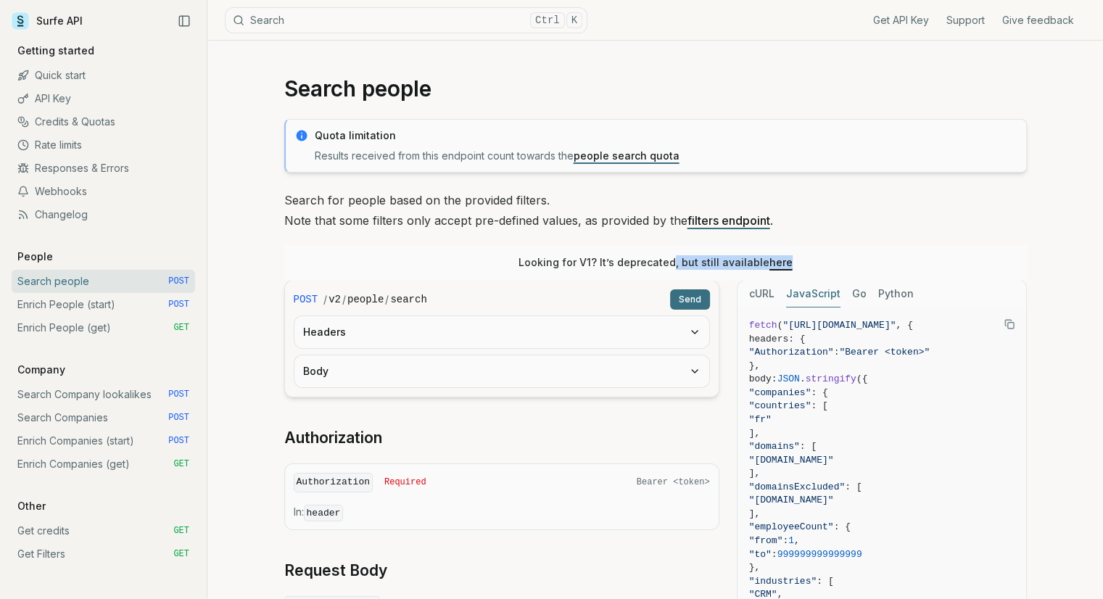
drag, startPoint x: 671, startPoint y: 262, endPoint x: 832, endPoint y: 251, distance: 162.1
click at [832, 251] on div "Looking for V1? It’s deprecated, but still available here" at bounding box center [655, 262] width 743 height 35
click at [769, 293] on button "cURL" at bounding box center [761, 294] width 25 height 27
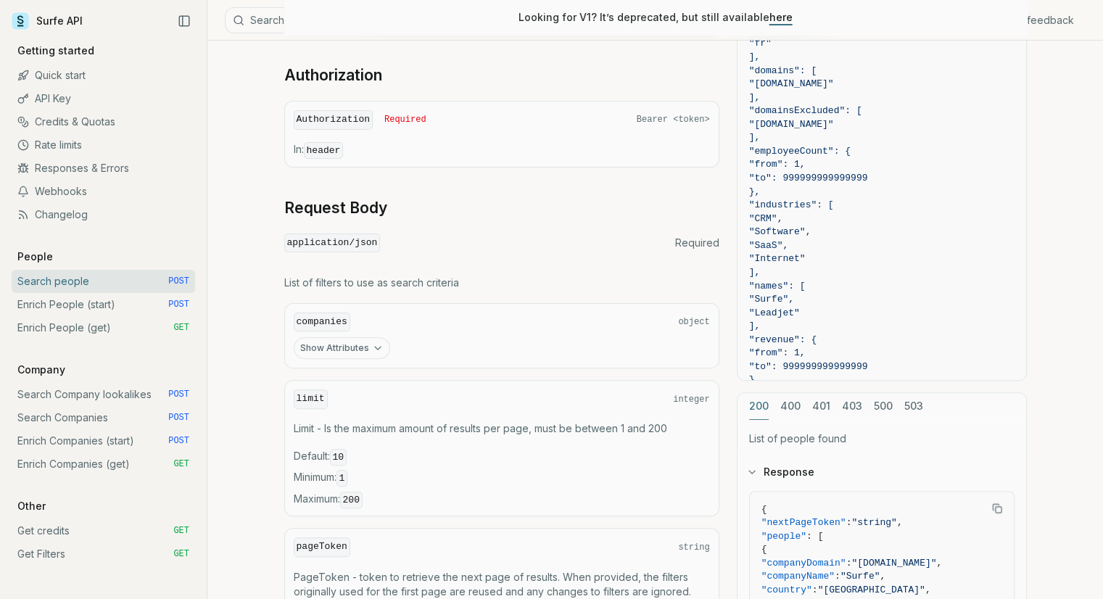
scroll to position [435, 0]
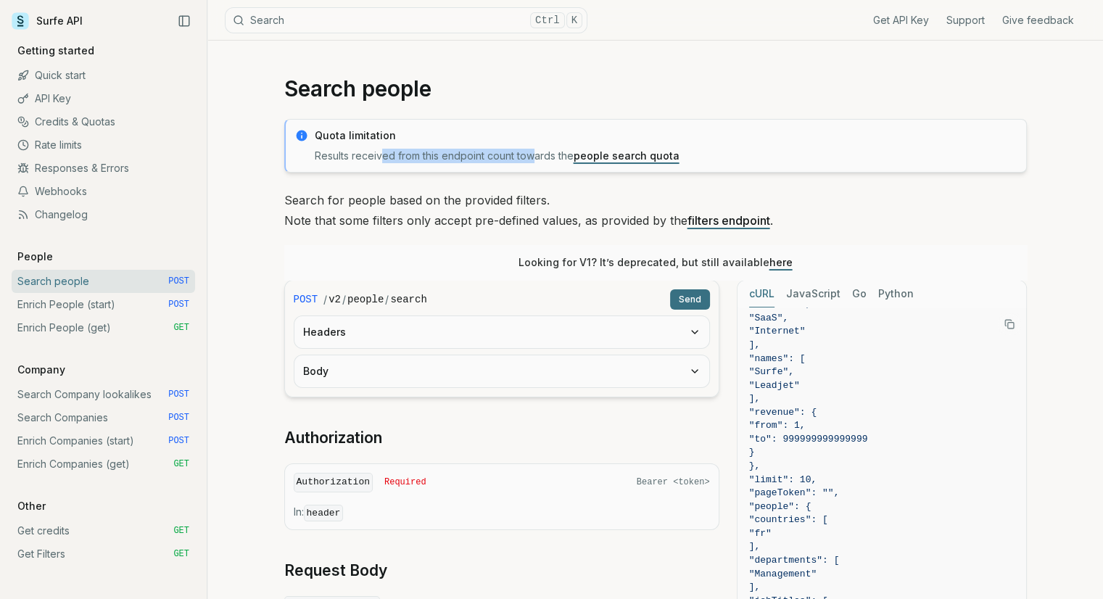
drag, startPoint x: 383, startPoint y: 156, endPoint x: 531, endPoint y: 154, distance: 147.9
click at [531, 154] on p "Results received from this endpoint count towards the people search quota" at bounding box center [666, 156] width 703 height 15
click at [545, 92] on h1 "Search people" at bounding box center [655, 88] width 743 height 26
drag, startPoint x: 379, startPoint y: 152, endPoint x: 566, endPoint y: 154, distance: 186.4
click at [566, 154] on p "Results received from this endpoint count towards the people search quota" at bounding box center [666, 156] width 703 height 15
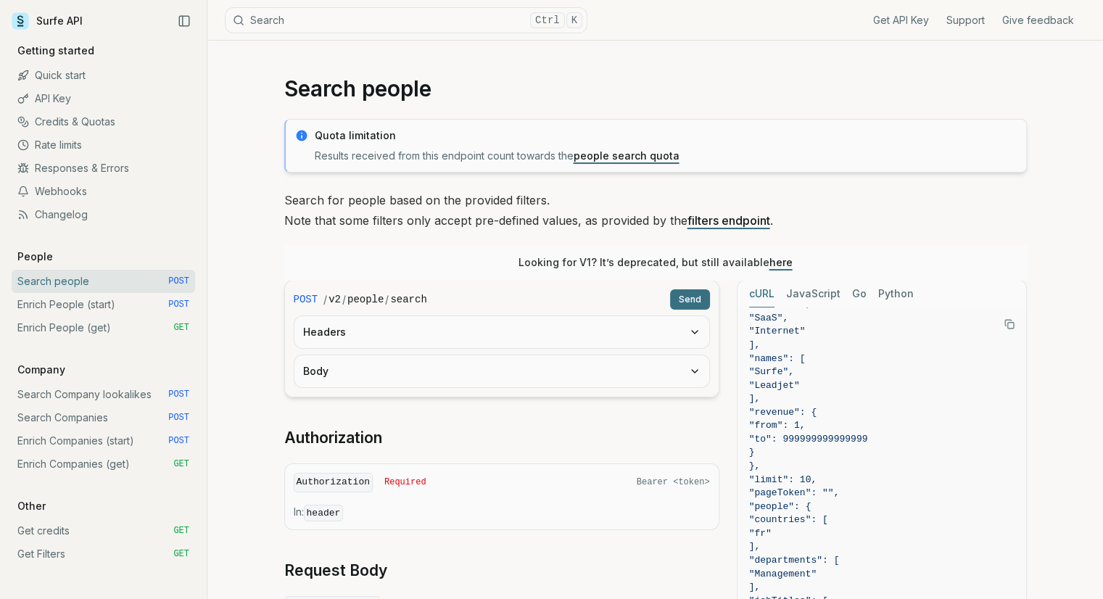
click at [566, 96] on h1 "Search people" at bounding box center [655, 88] width 743 height 26
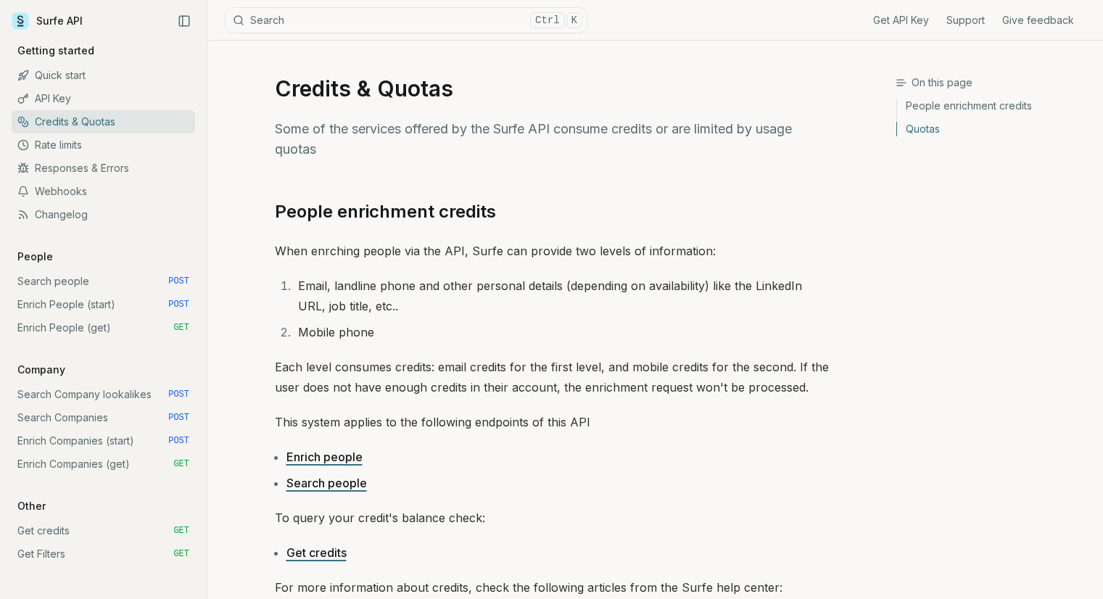
scroll to position [612, 0]
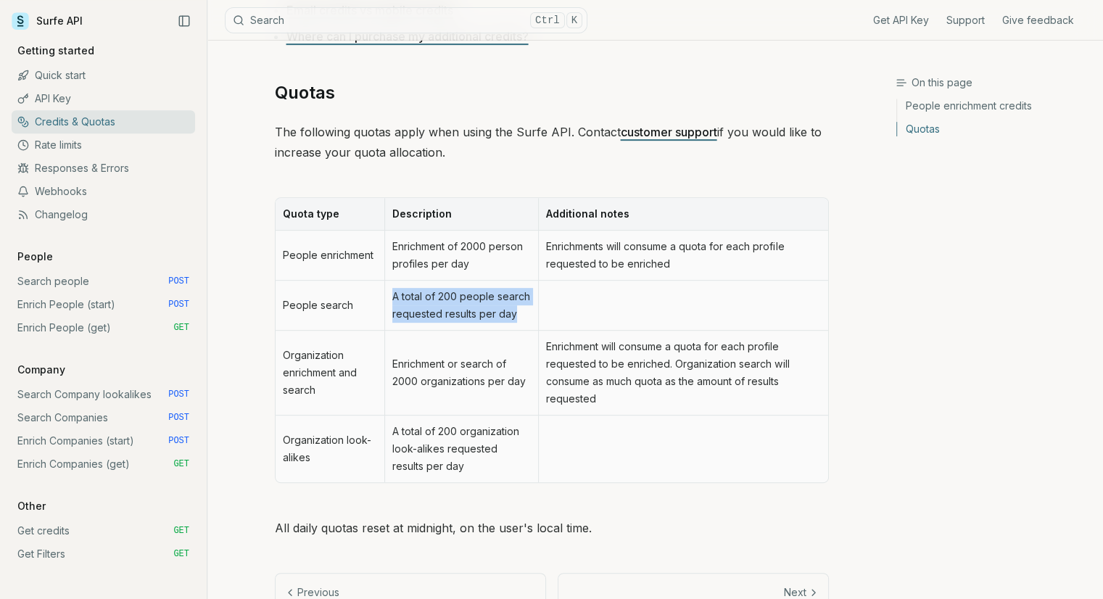
drag, startPoint x: 392, startPoint y: 293, endPoint x: 524, endPoint y: 326, distance: 136.0
click at [524, 326] on td "A total of 200 people search requested results per day" at bounding box center [461, 306] width 154 height 50
click at [524, 319] on td "A total of 200 people search requested results per day" at bounding box center [461, 306] width 154 height 50
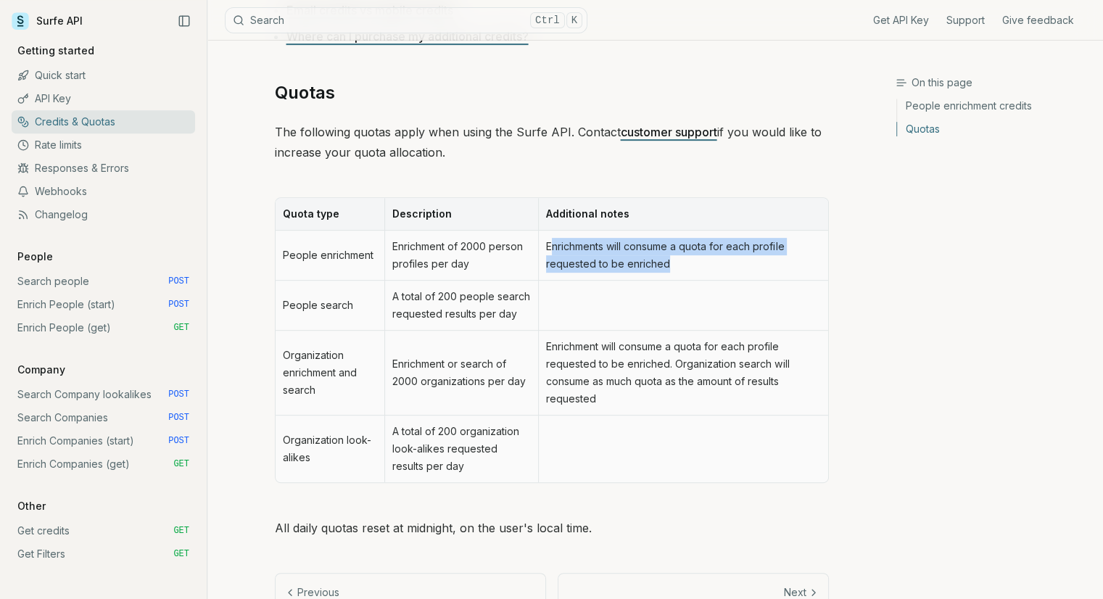
drag, startPoint x: 548, startPoint y: 246, endPoint x: 711, endPoint y: 267, distance: 163.8
click at [711, 267] on td "Enrichments will consume a quota for each profile requested to be enriched" at bounding box center [682, 256] width 289 height 50
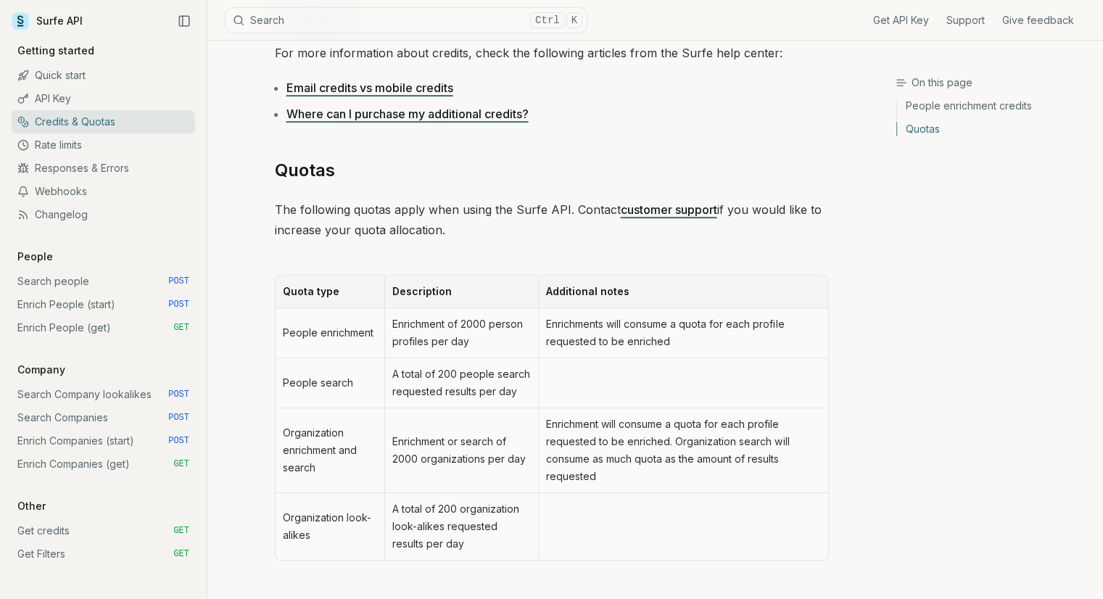
scroll to position [373, 0]
